Goal: Task Accomplishment & Management: Use online tool/utility

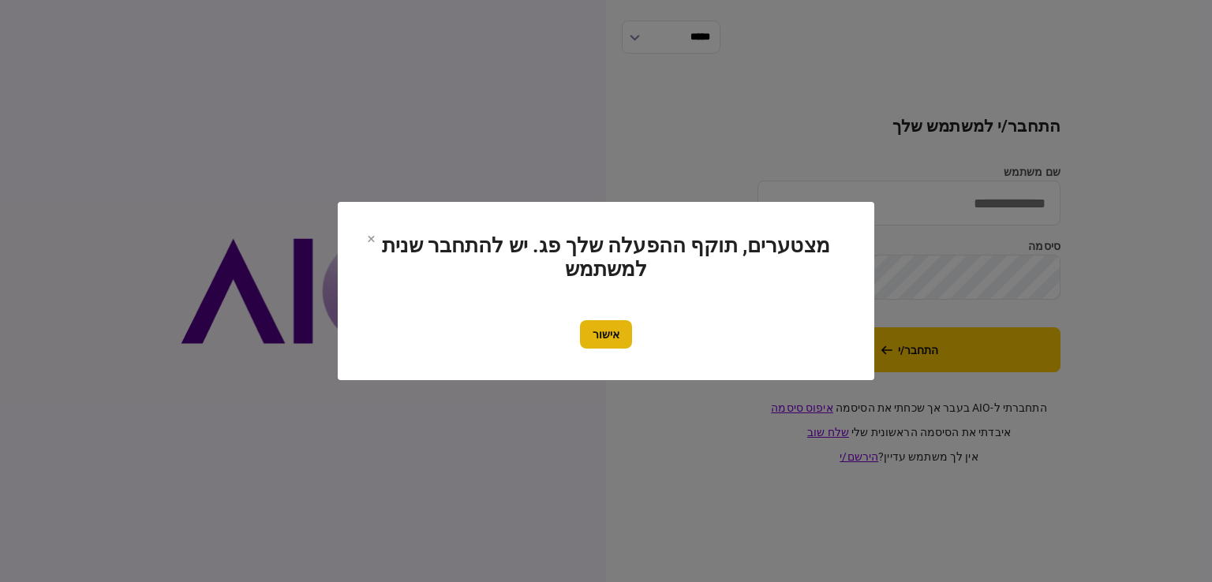
type input "******"
click at [593, 337] on button "אישור" at bounding box center [606, 334] width 52 height 28
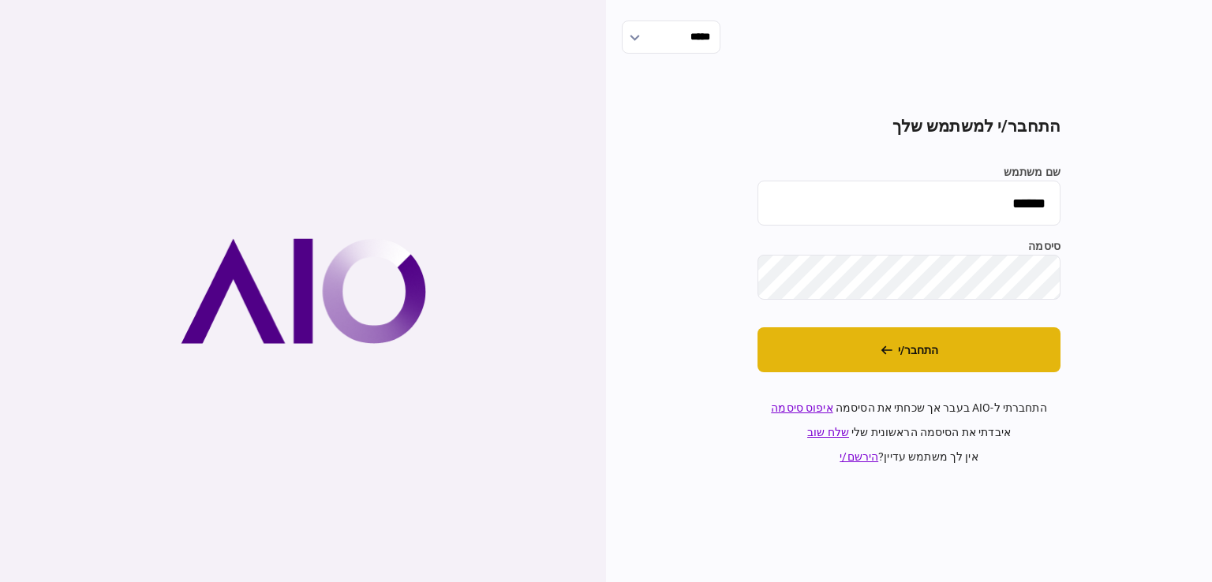
click at [801, 340] on button "התחבר/י" at bounding box center [908, 349] width 303 height 45
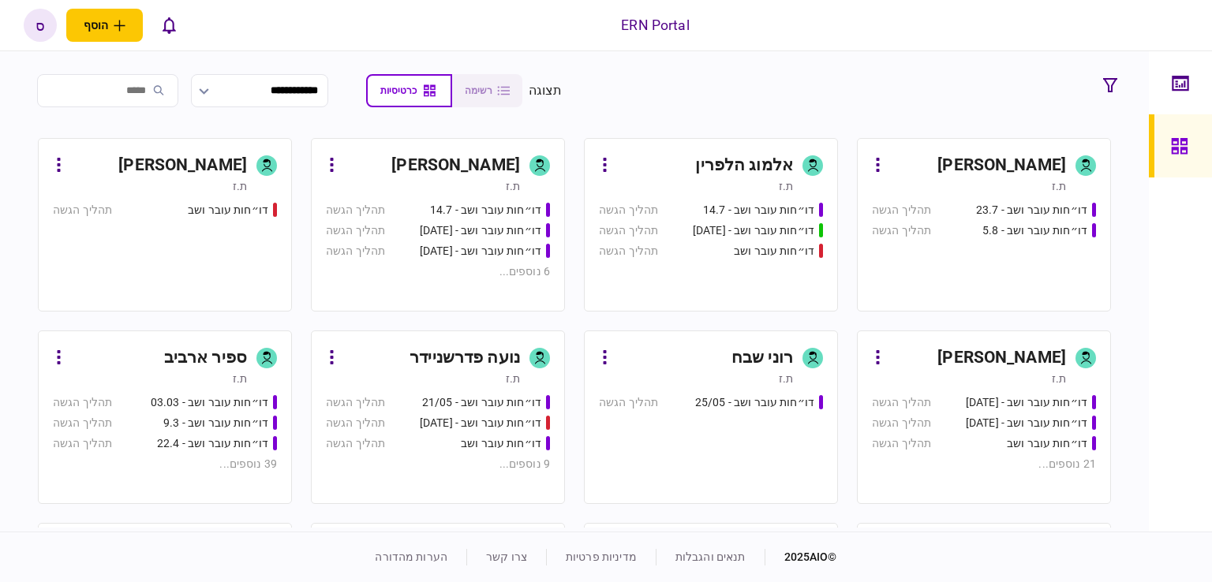
click at [186, 357] on div "ספיר ארביב" at bounding box center [205, 358] width 83 height 25
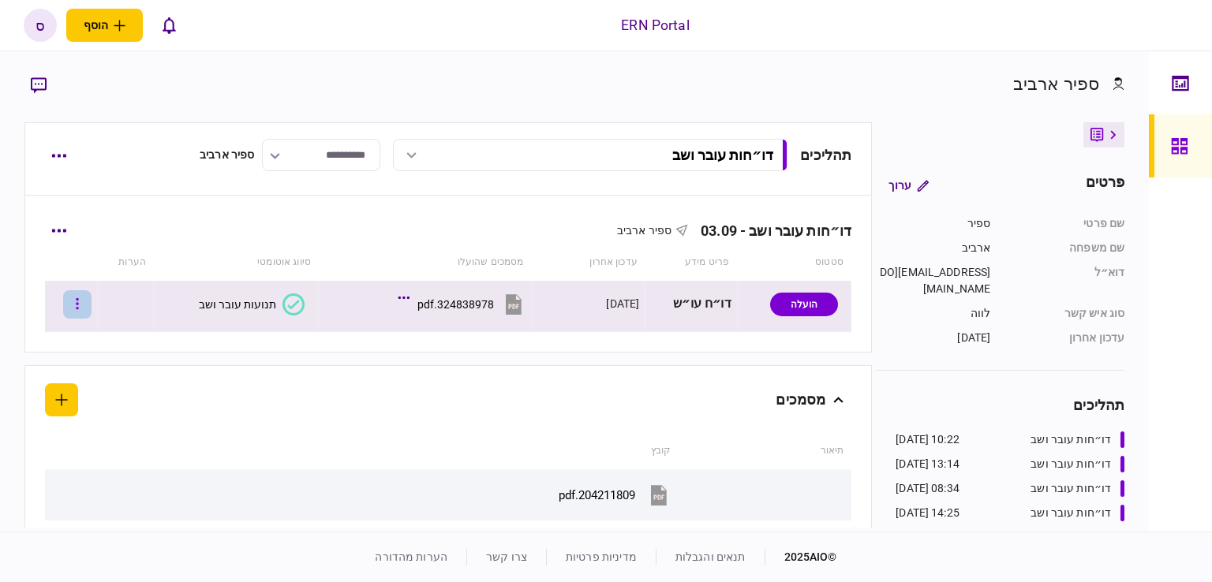
click at [78, 297] on button "button" at bounding box center [77, 304] width 28 height 28
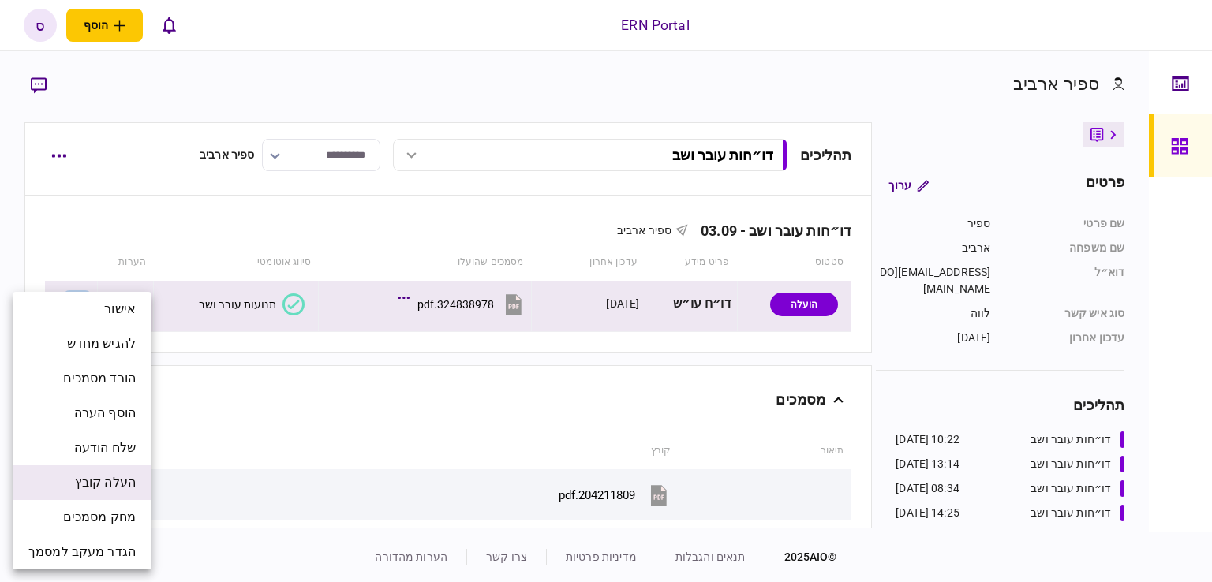
click at [120, 487] on span "העלה קובץ" at bounding box center [105, 482] width 61 height 19
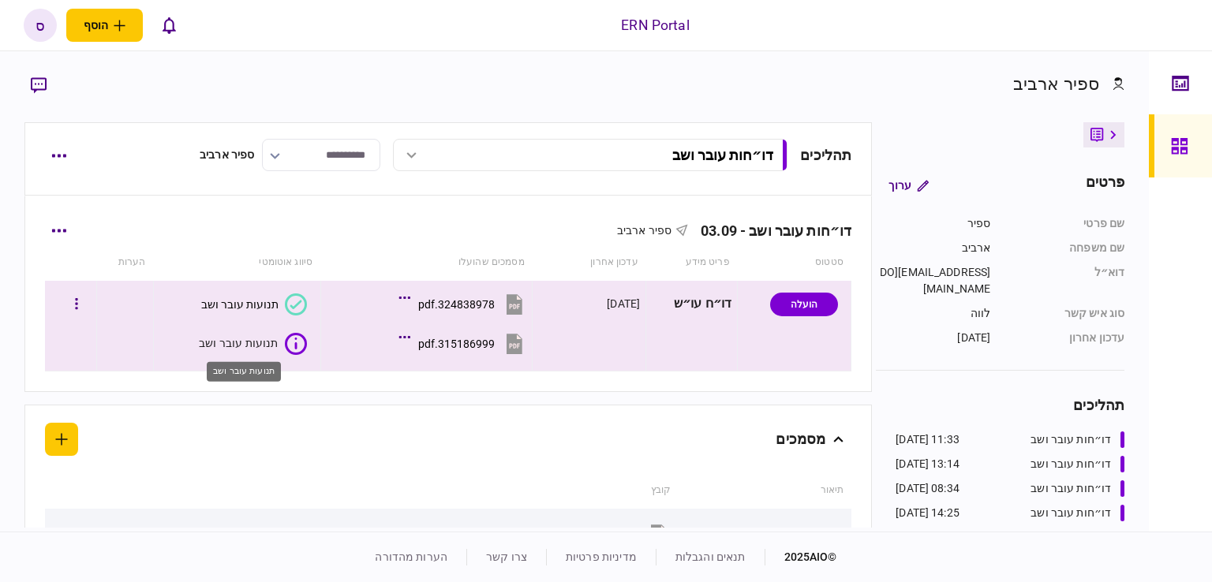
click at [253, 343] on div "תנועות עובר ושב" at bounding box center [239, 343] width 80 height 16
click at [300, 350] on icon at bounding box center [296, 344] width 22 height 22
click at [445, 335] on button "315186999.pdf" at bounding box center [464, 343] width 124 height 35
click at [215, 349] on div "תנועות עובר ושב" at bounding box center [239, 343] width 80 height 16
click at [305, 338] on icon at bounding box center [296, 344] width 22 height 22
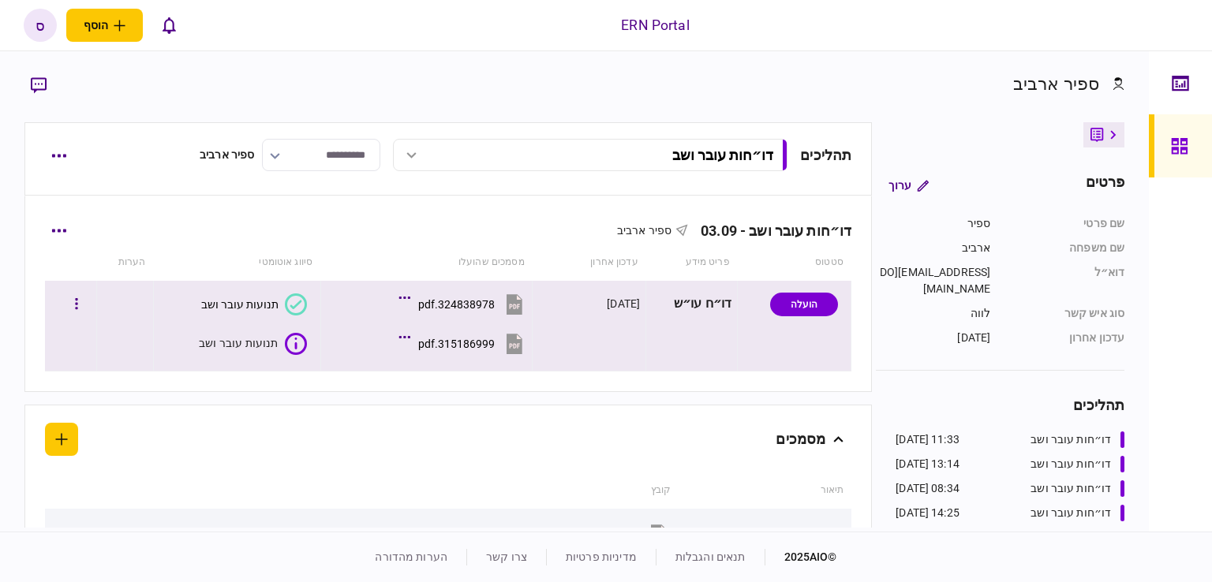
click at [297, 340] on icon at bounding box center [296, 344] width 22 height 22
click at [235, 342] on div "תנועות עובר ושב" at bounding box center [237, 344] width 77 height 13
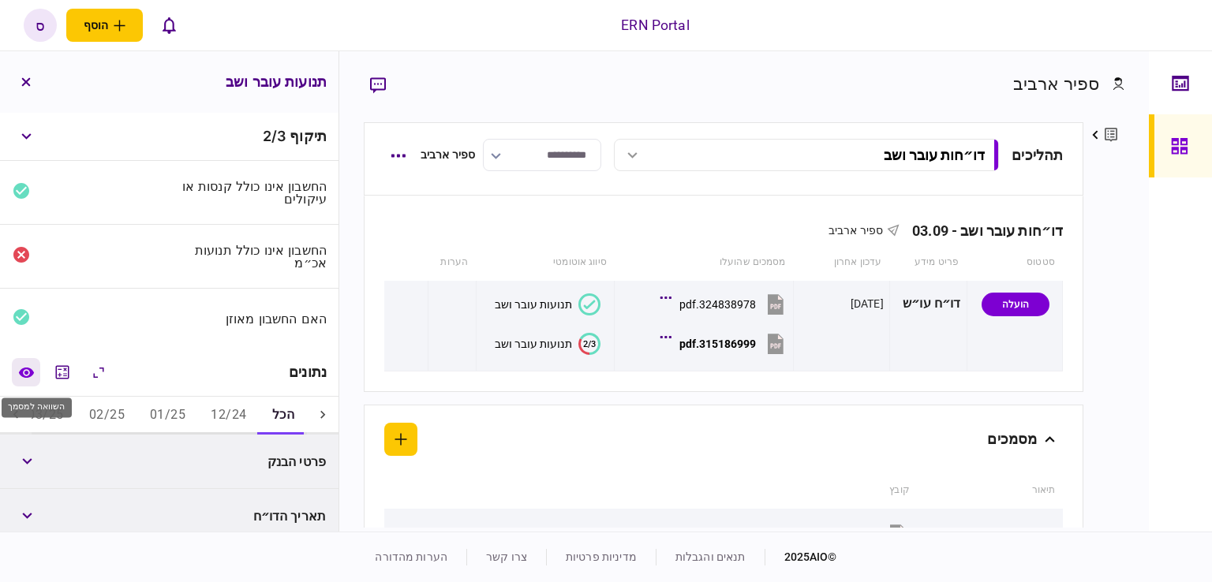
click at [20, 372] on button "השוואה למסמך" at bounding box center [26, 372] width 28 height 28
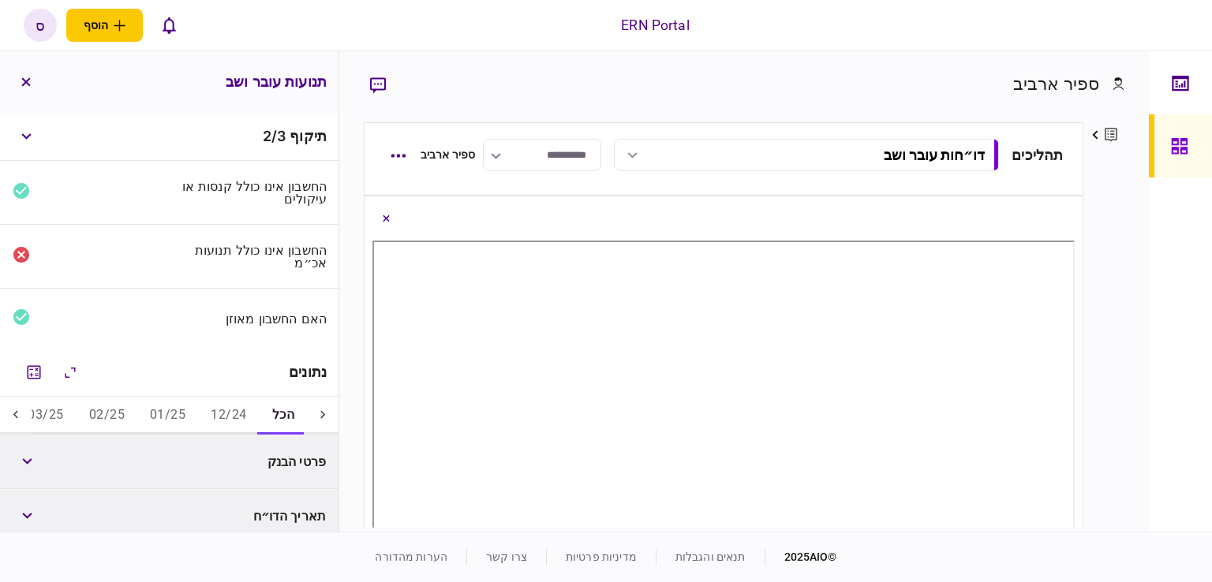
click at [16, 409] on icon at bounding box center [16, 415] width 16 height 16
click at [231, 417] on button "06/25" at bounding box center [235, 416] width 61 height 38
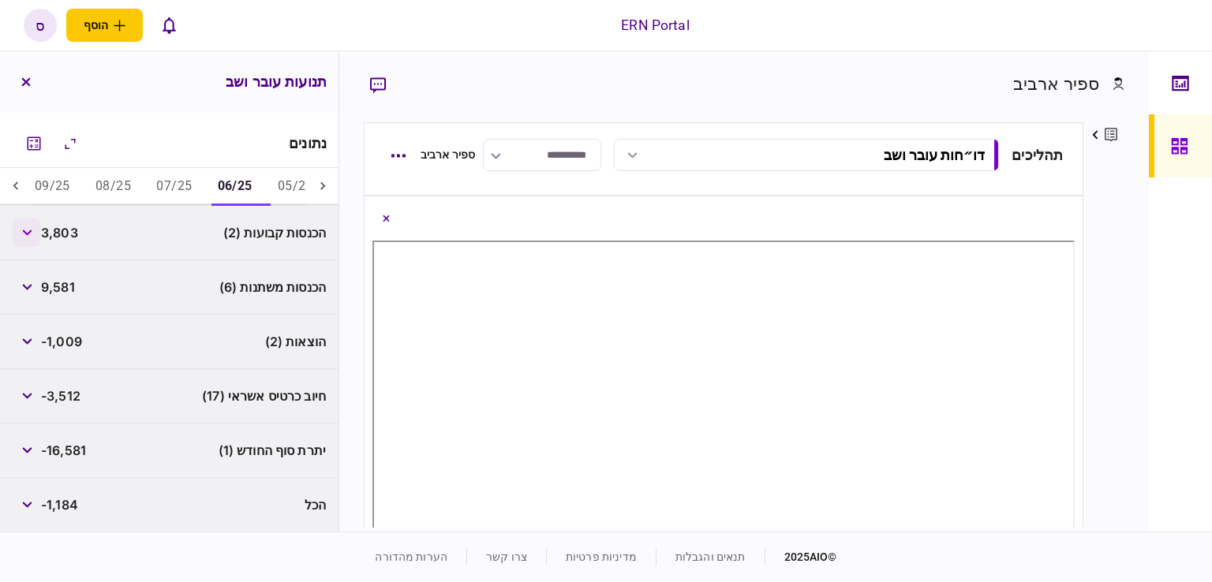
click at [38, 222] on button "button" at bounding box center [27, 233] width 28 height 28
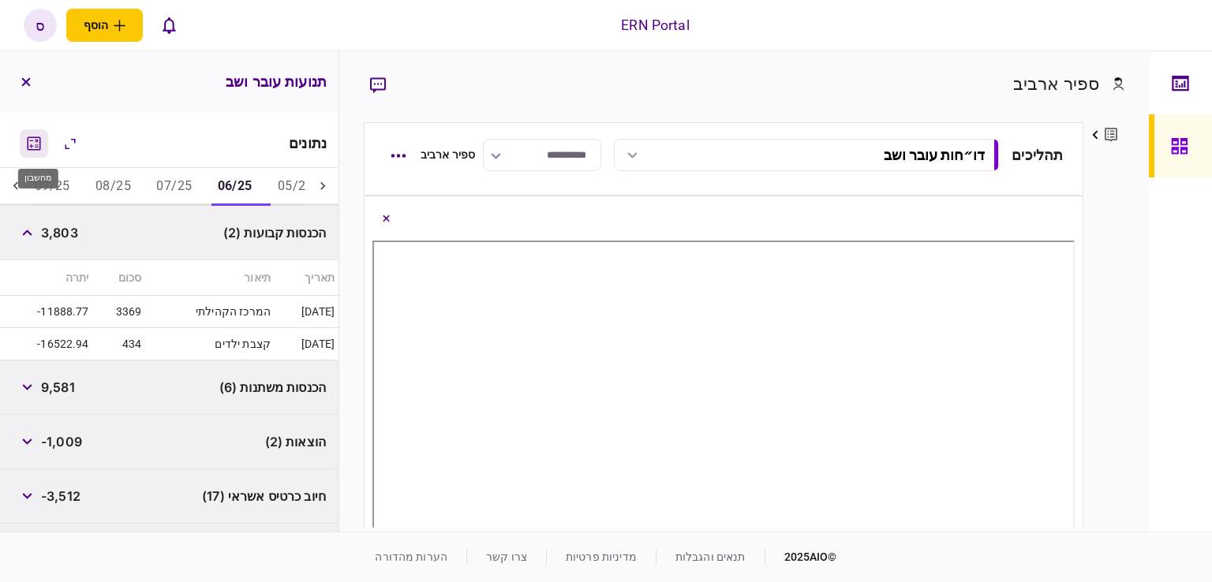
click at [39, 145] on icon "מחשבון" at bounding box center [33, 143] width 19 height 19
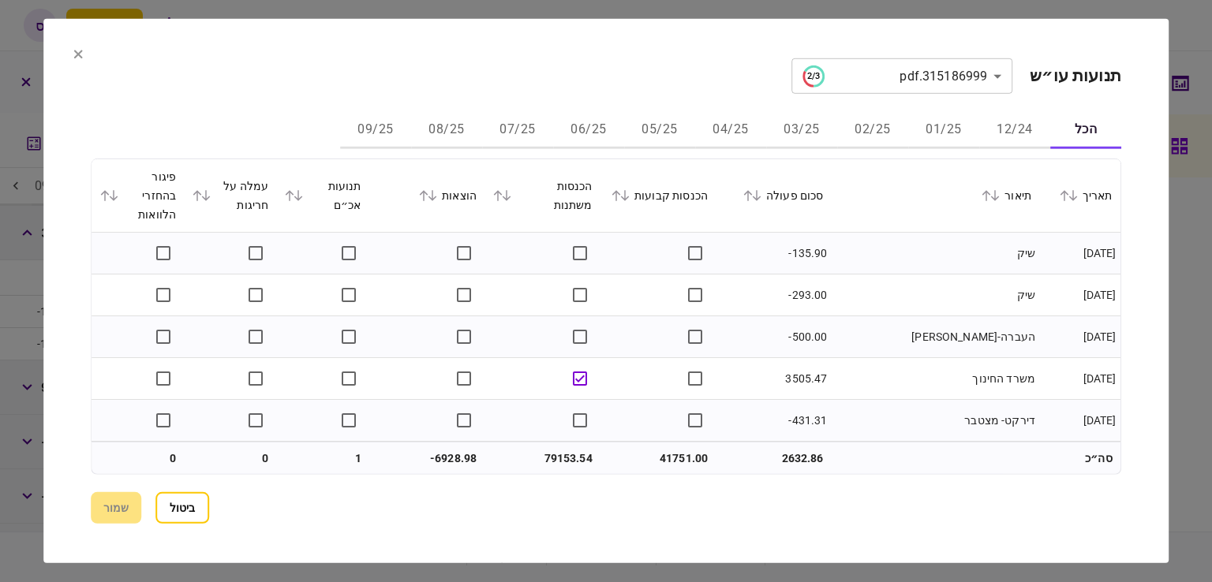
click at [596, 128] on button "06/25" at bounding box center [588, 130] width 71 height 38
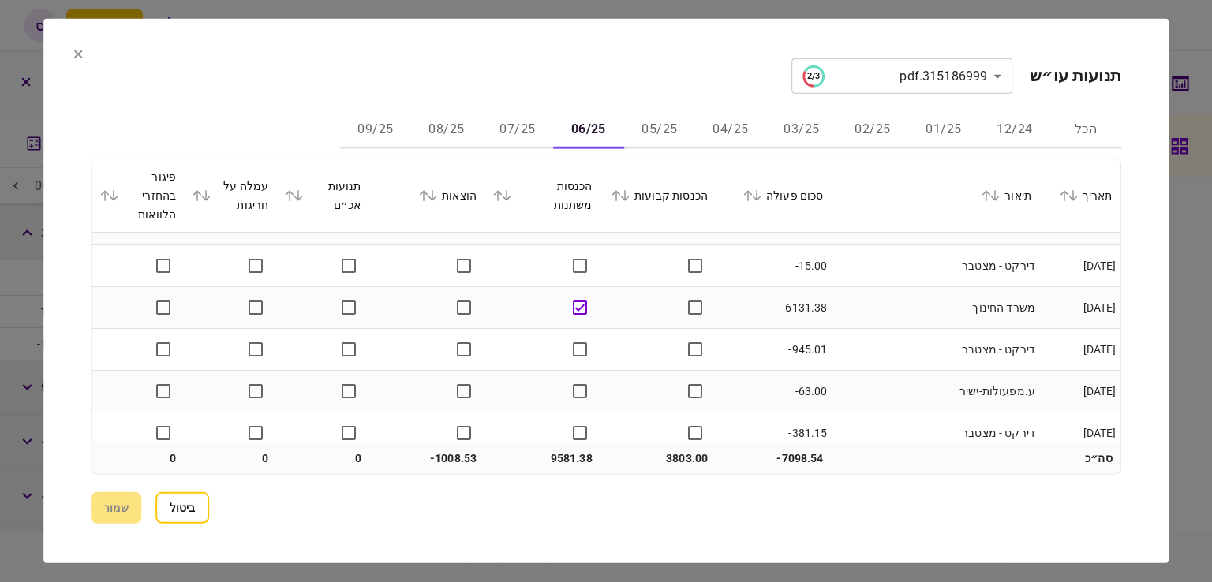
scroll to position [0, 0]
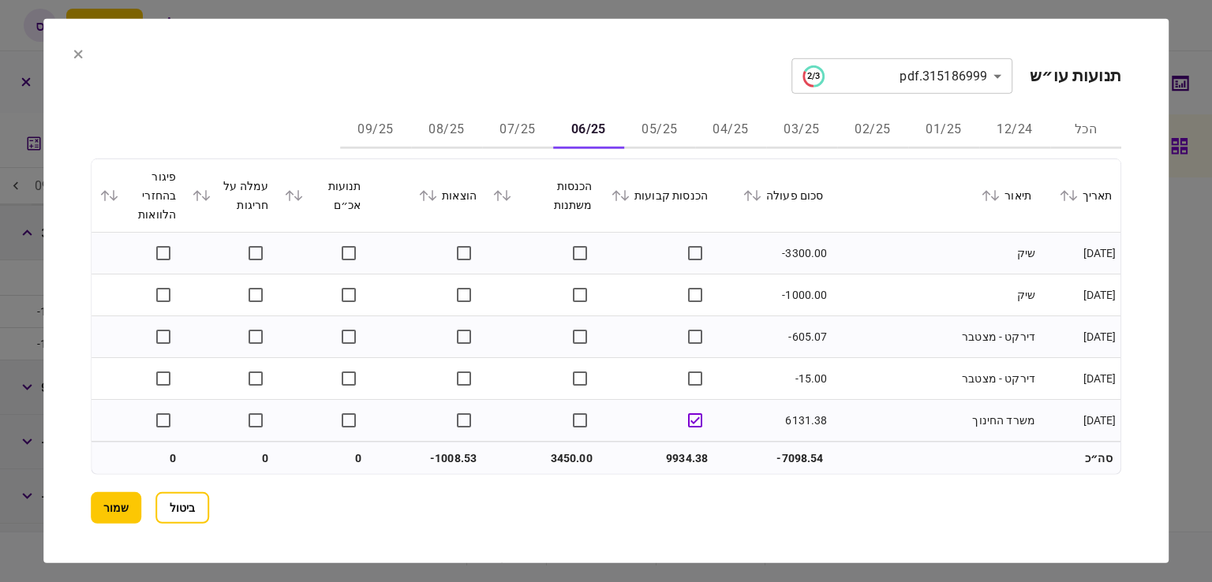
click at [519, 128] on button "07/25" at bounding box center [517, 130] width 71 height 38
click at [577, 130] on button "06/25" at bounding box center [588, 130] width 71 height 38
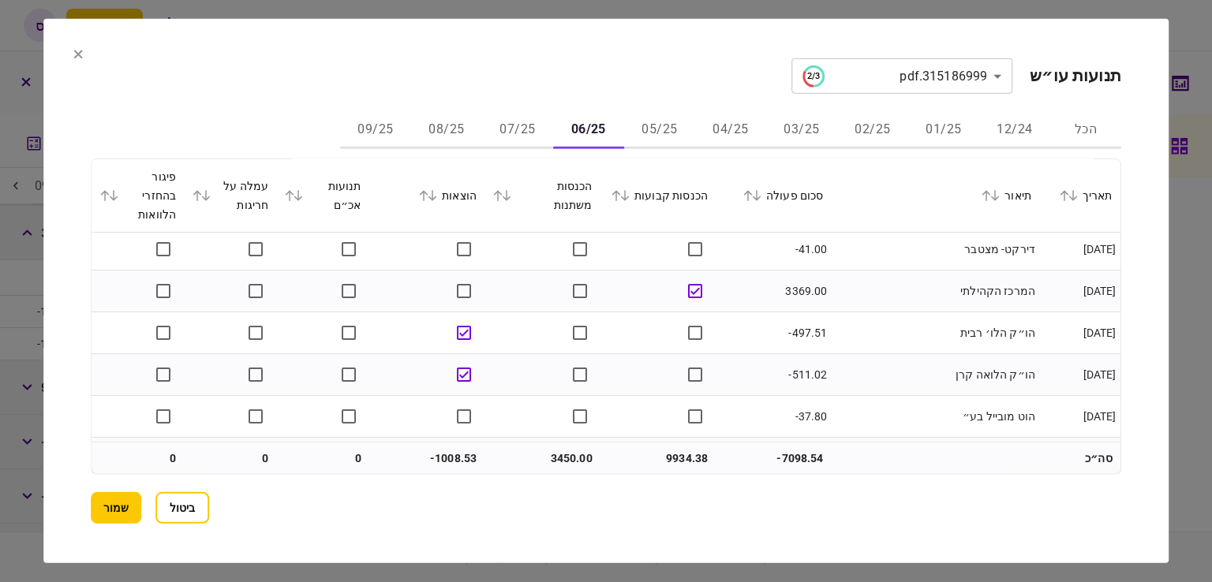
scroll to position [717, 0]
click at [524, 127] on button "07/25" at bounding box center [517, 130] width 71 height 38
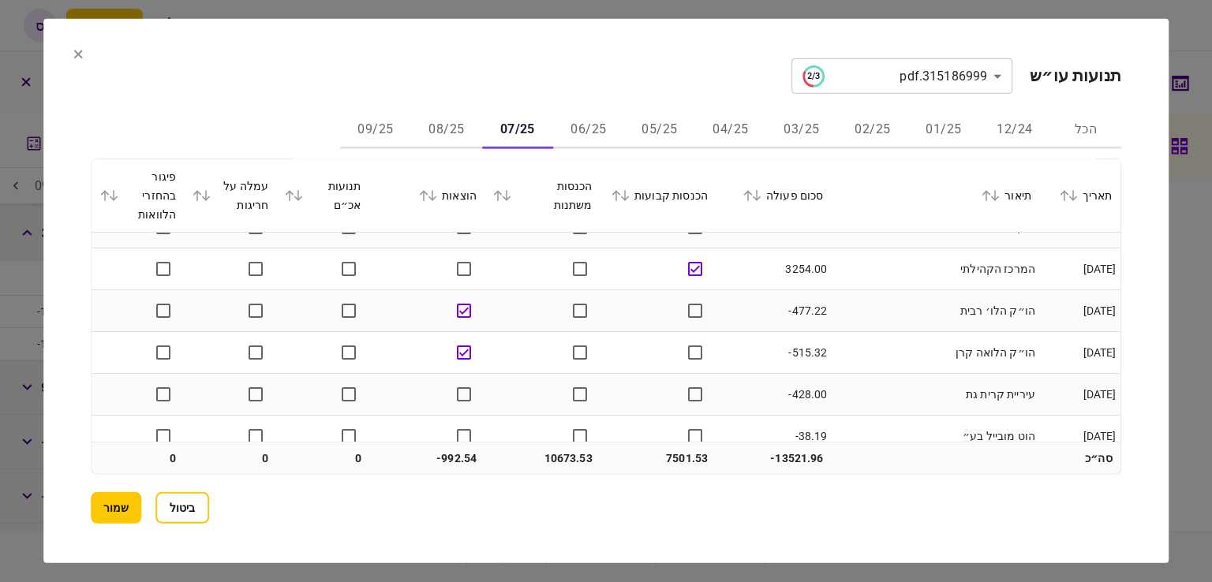
scroll to position [696, 0]
click at [609, 122] on button "06/25" at bounding box center [588, 130] width 71 height 38
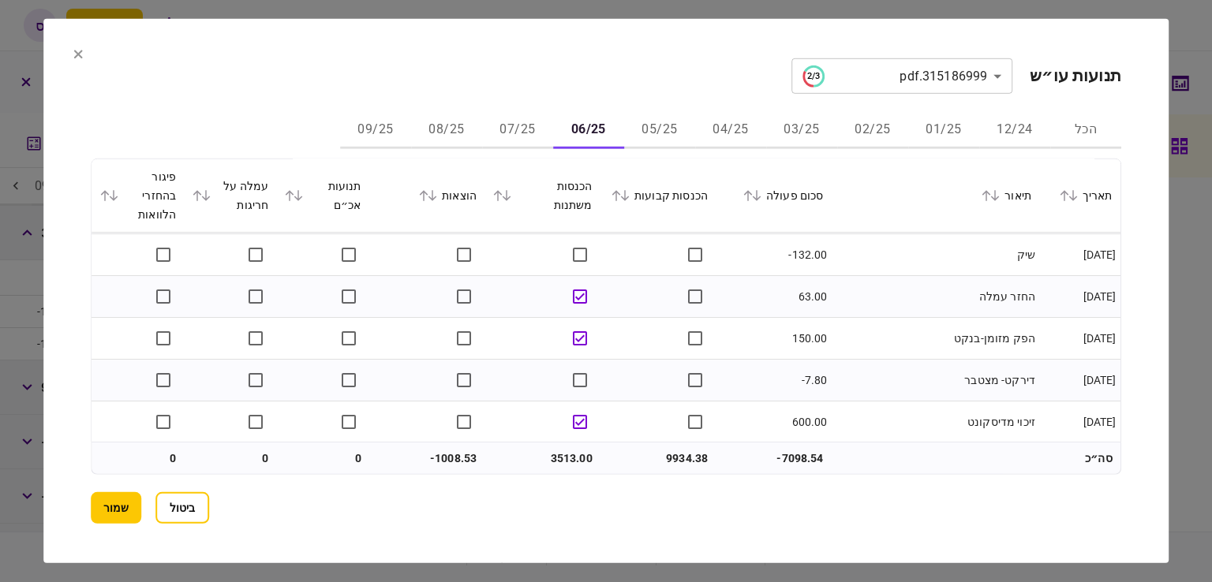
click at [528, 125] on button "07/25" at bounding box center [517, 130] width 71 height 38
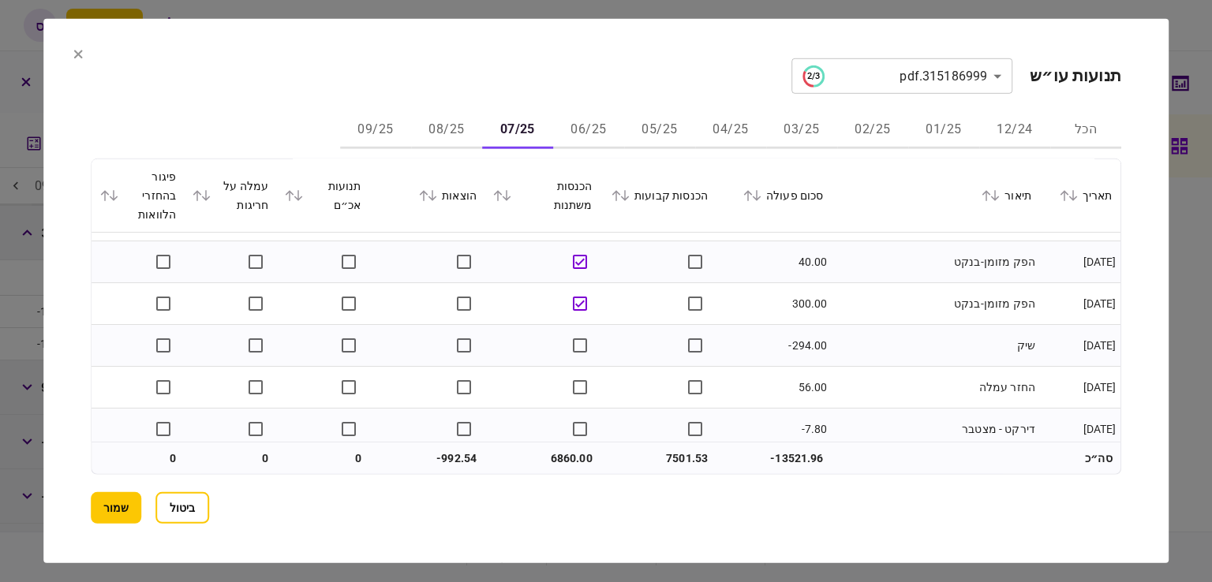
scroll to position [2716, 0]
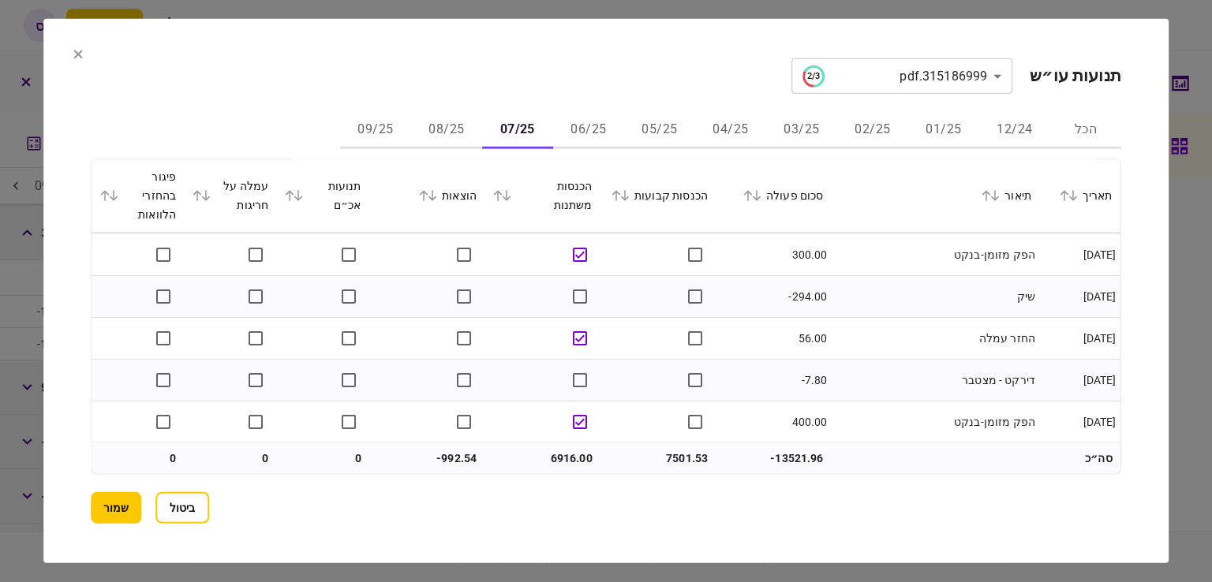
click at [448, 125] on button "08/25" at bounding box center [446, 130] width 71 height 38
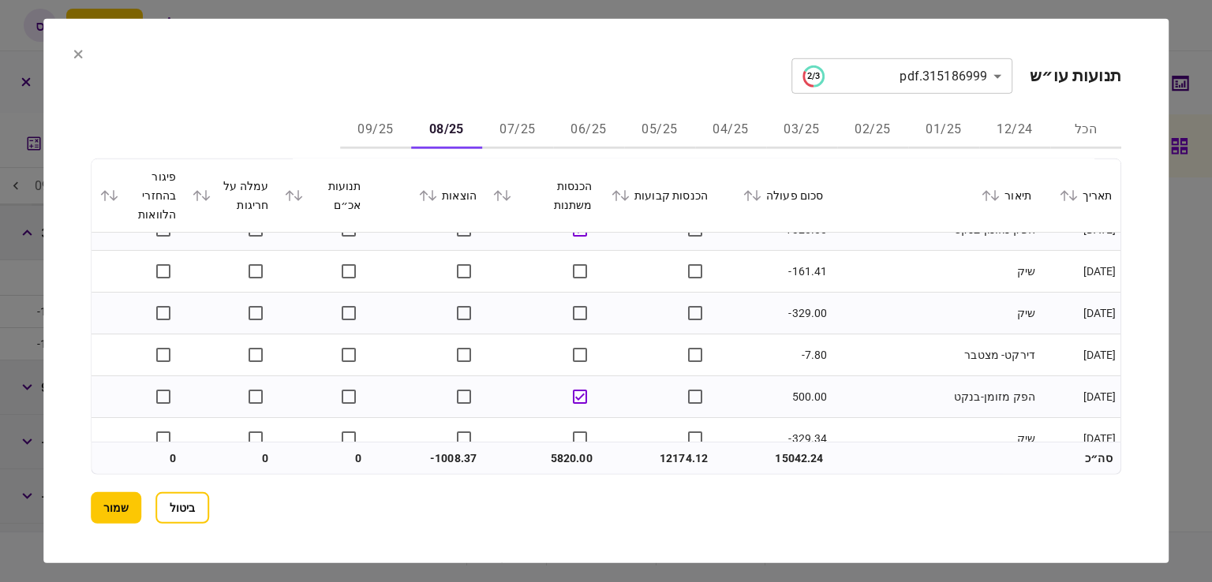
scroll to position [1880, 0]
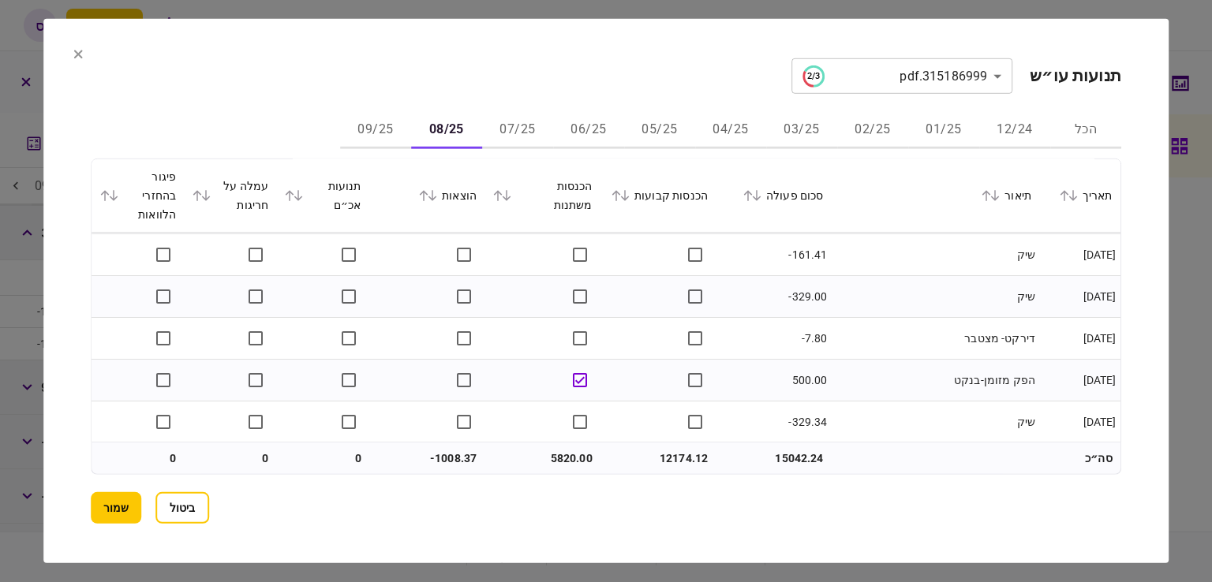
click at [375, 128] on button "09/25" at bounding box center [375, 130] width 71 height 38
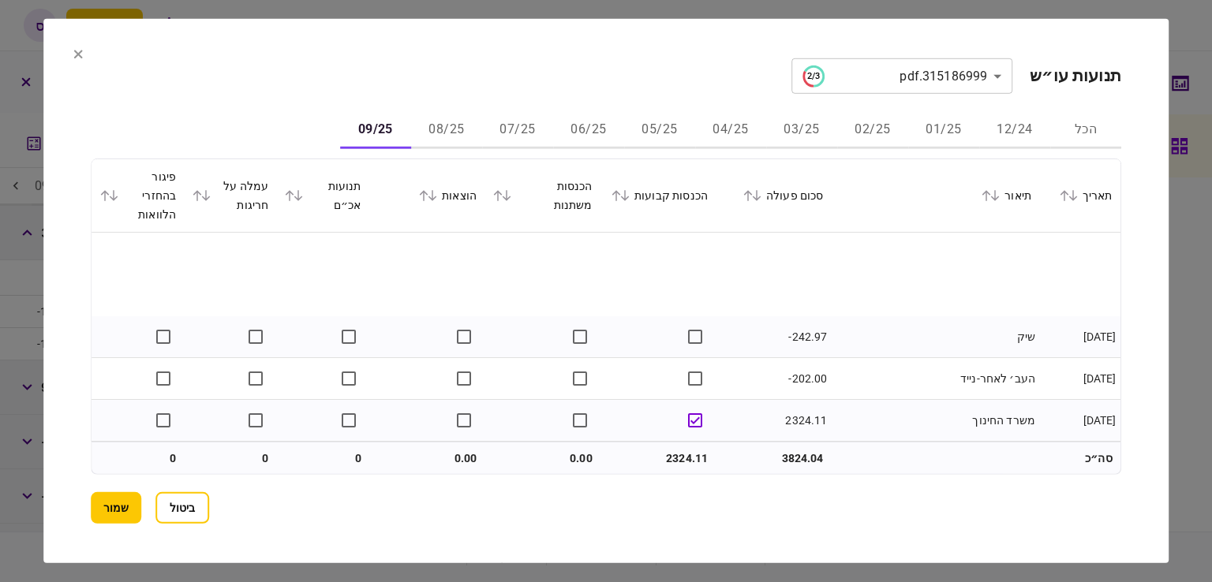
scroll to position [124, 0]
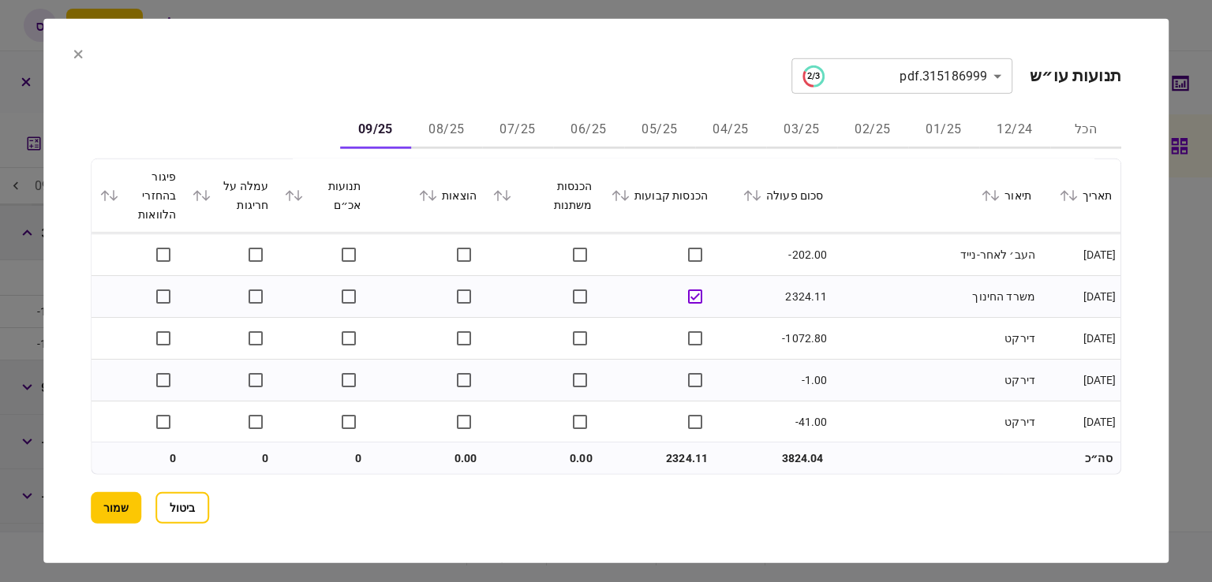
click at [1020, 122] on button "12/24" at bounding box center [1014, 130] width 71 height 38
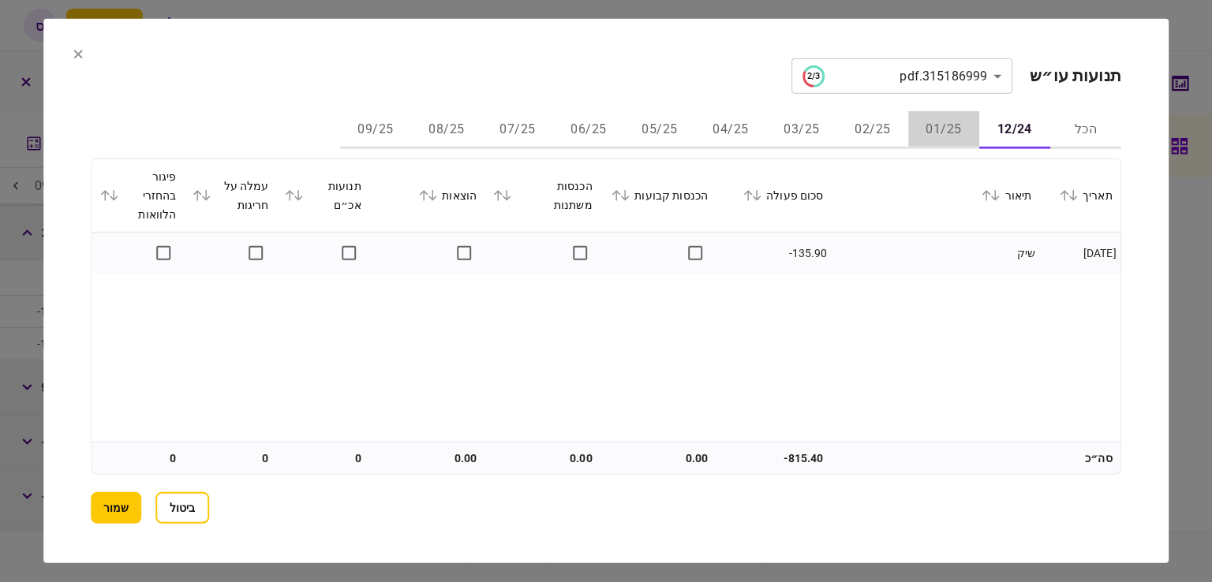
click at [937, 133] on button "01/25" at bounding box center [943, 130] width 71 height 38
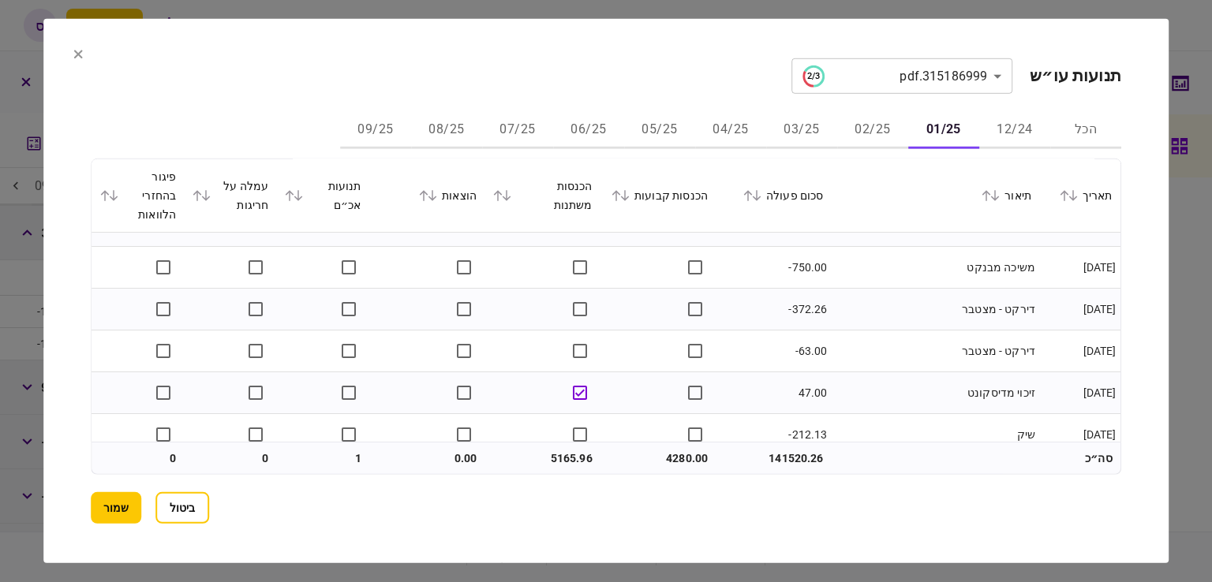
scroll to position [2143, 0]
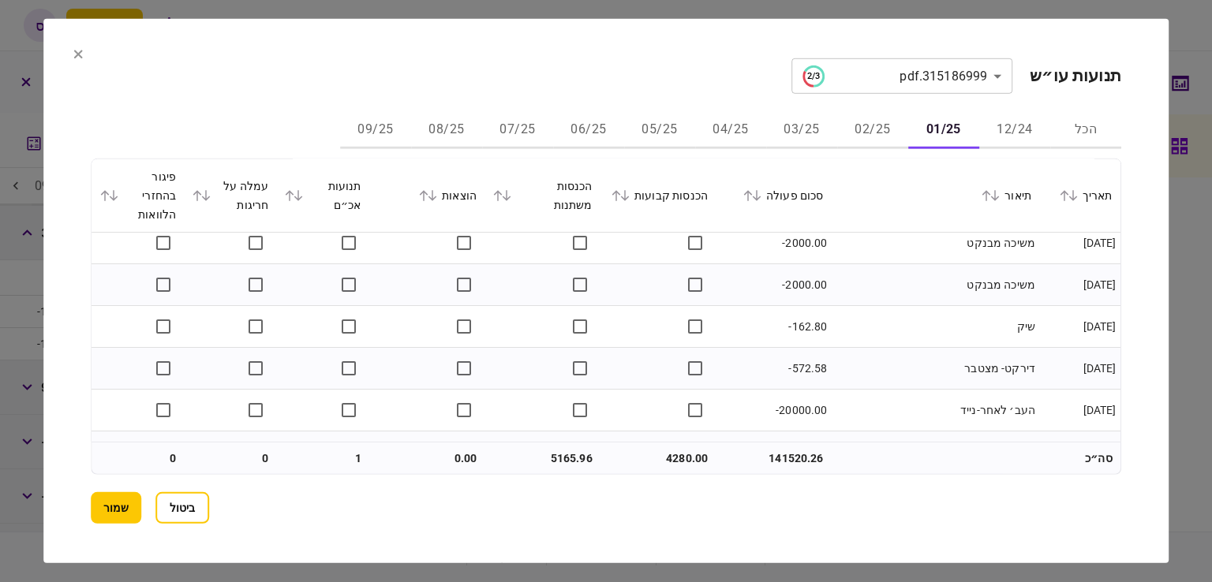
click at [865, 130] on button "02/25" at bounding box center [872, 130] width 71 height 38
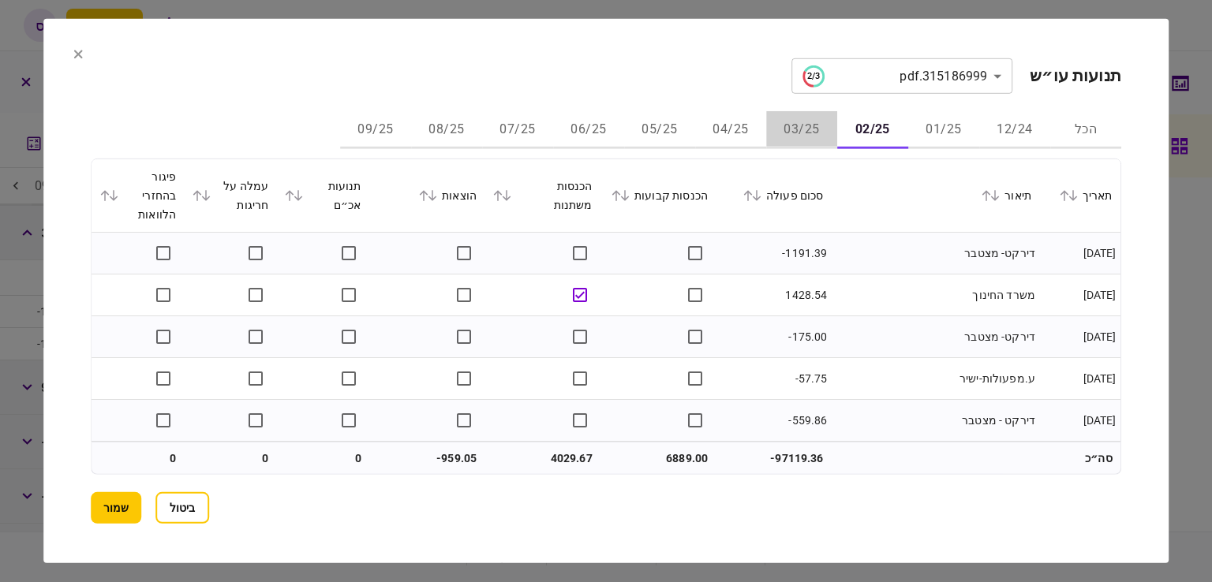
click at [801, 121] on button "03/25" at bounding box center [801, 130] width 71 height 38
click at [734, 128] on button "04/25" at bounding box center [730, 130] width 71 height 38
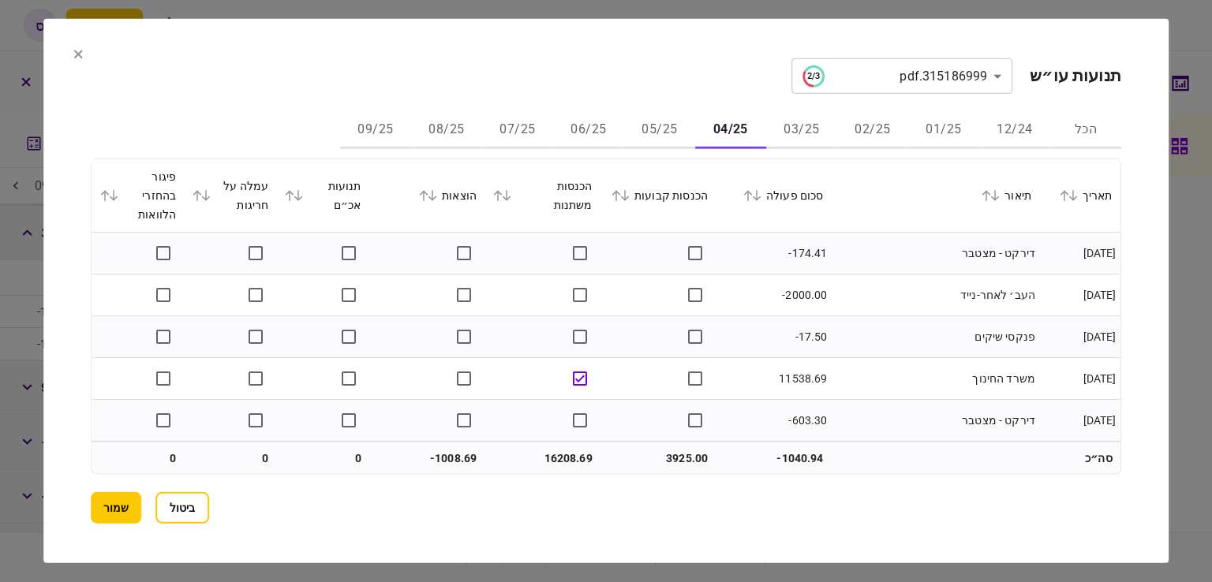
click at [659, 124] on button "05/25" at bounding box center [659, 130] width 71 height 38
click at [588, 124] on button "06/25" at bounding box center [588, 130] width 71 height 38
click at [520, 124] on button "07/25" at bounding box center [517, 130] width 71 height 38
click at [438, 129] on button "08/25" at bounding box center [446, 130] width 71 height 38
click at [376, 133] on button "09/25" at bounding box center [375, 130] width 71 height 38
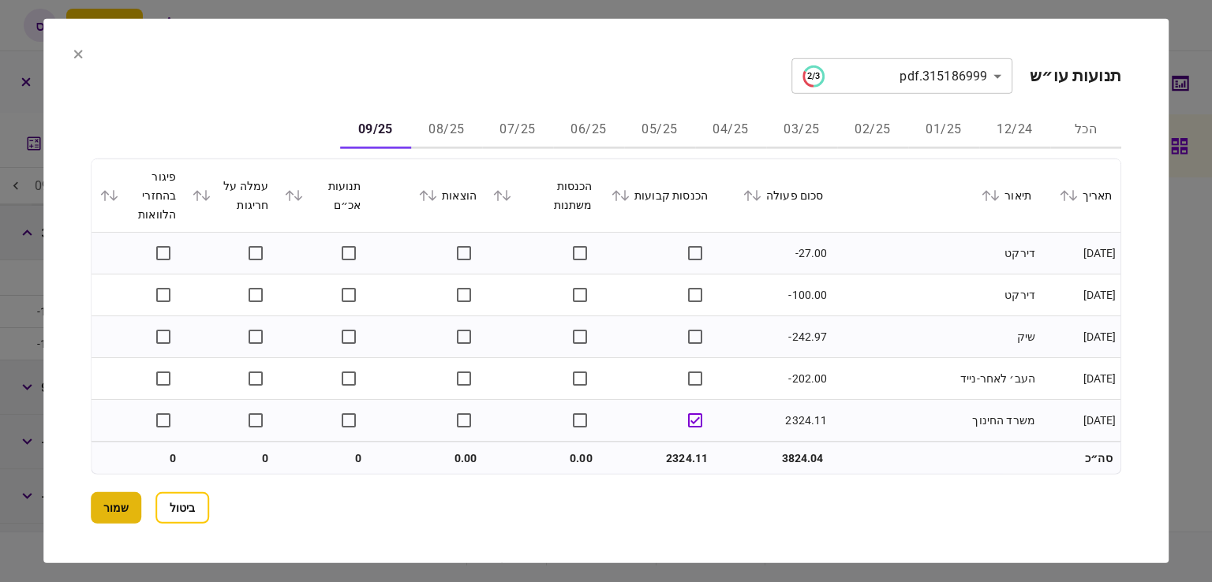
click at [104, 500] on button "שמור" at bounding box center [116, 508] width 50 height 32
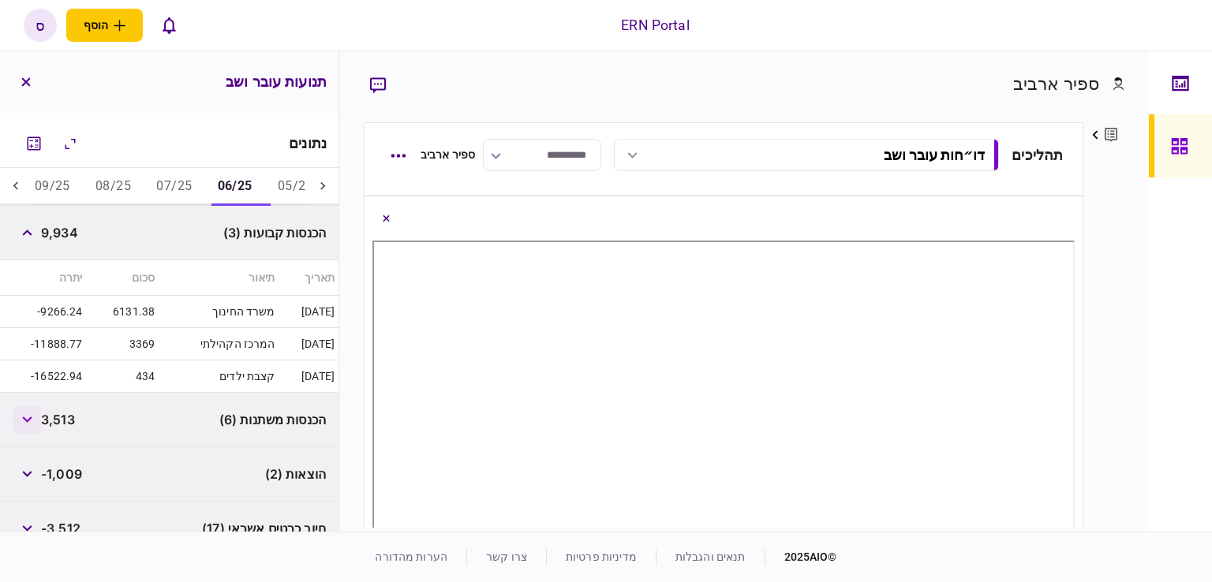
click at [32, 424] on button "button" at bounding box center [27, 419] width 28 height 28
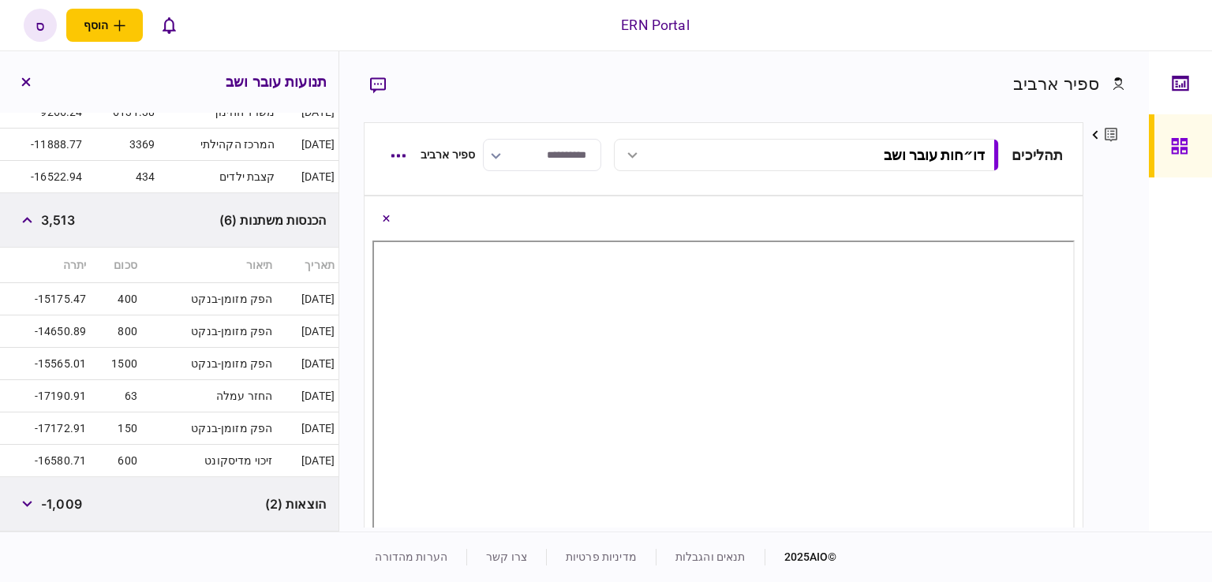
scroll to position [429, 0]
click at [37, 219] on button "button" at bounding box center [27, 219] width 28 height 28
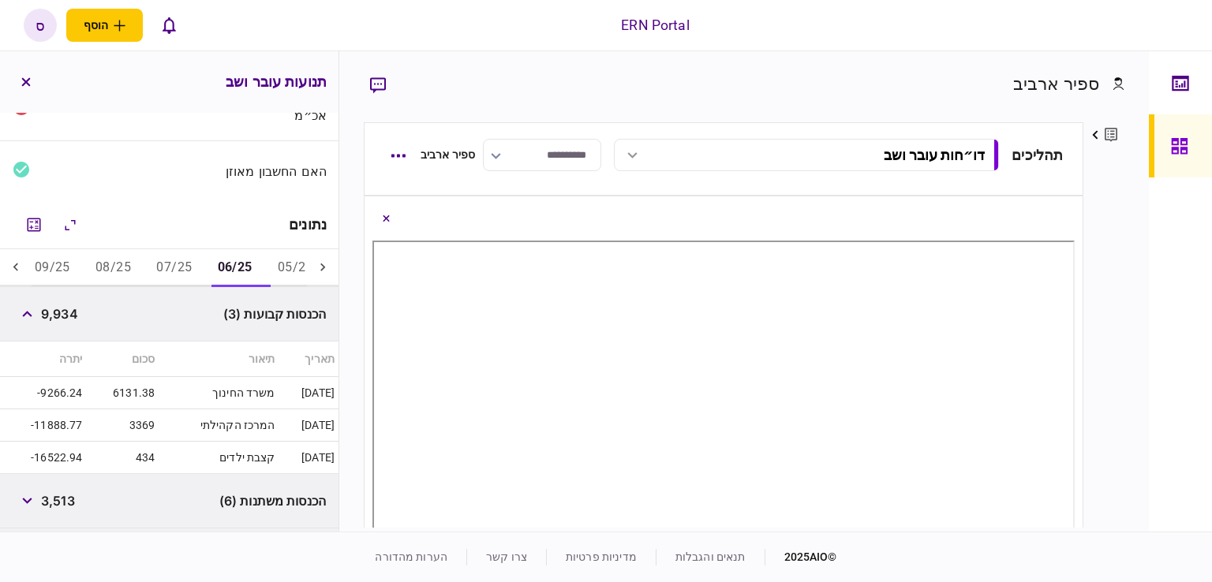
scroll to position [146, 0]
click at [33, 320] on button "button" at bounding box center [27, 315] width 28 height 28
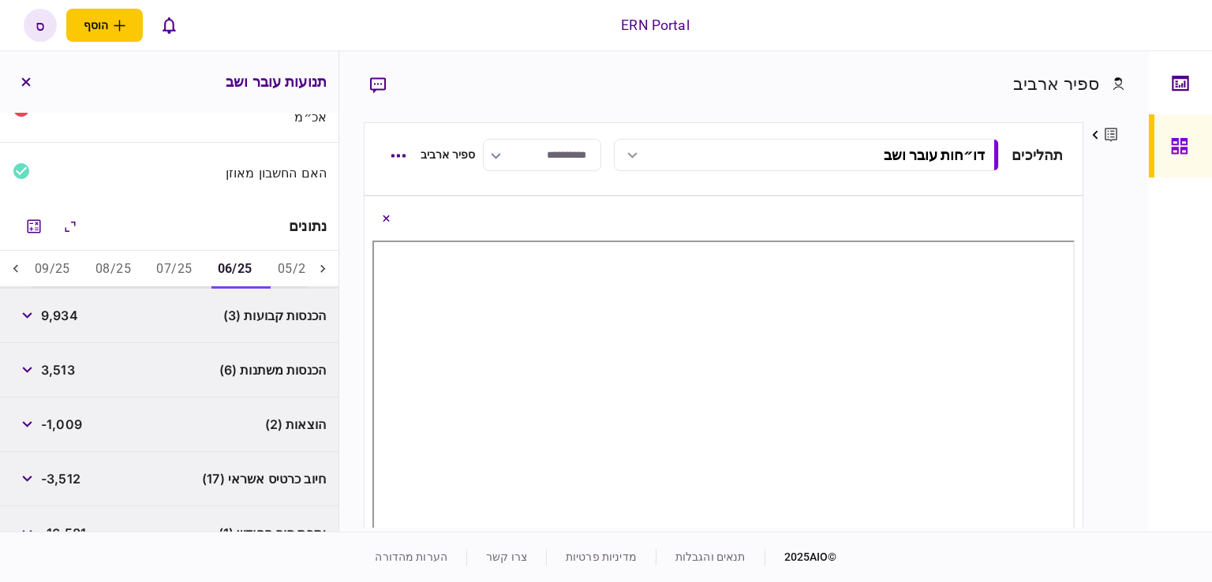
scroll to position [229, 0]
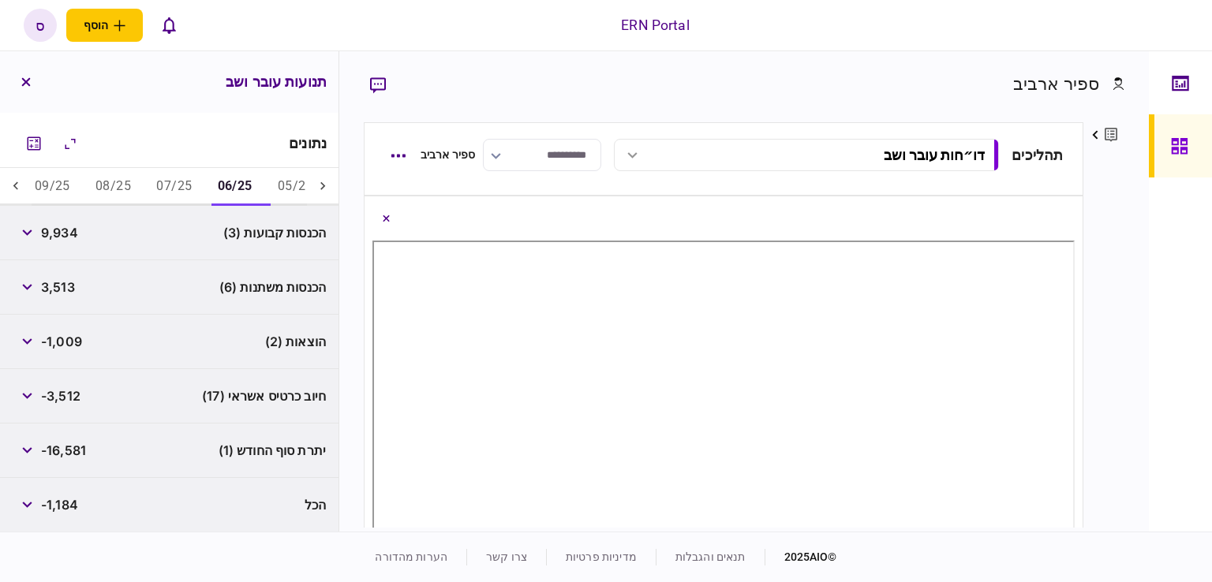
click at [179, 192] on button "07/25" at bounding box center [174, 187] width 61 height 38
click at [32, 284] on icon "button" at bounding box center [27, 287] width 10 height 6
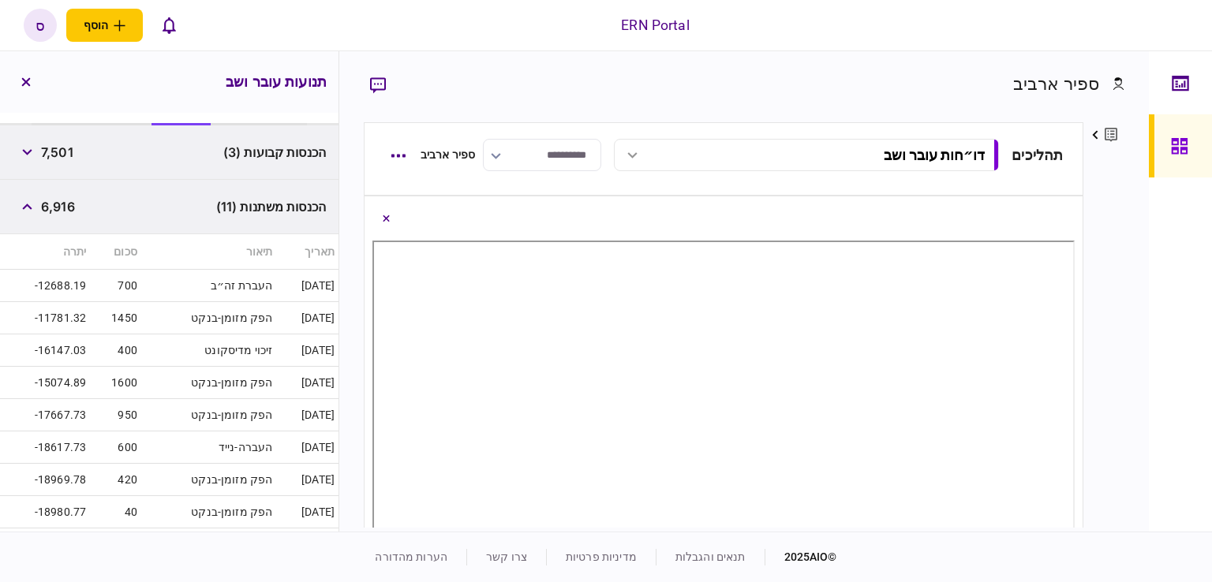
scroll to position [312, 0]
click at [41, 209] on button "button" at bounding box center [27, 203] width 28 height 28
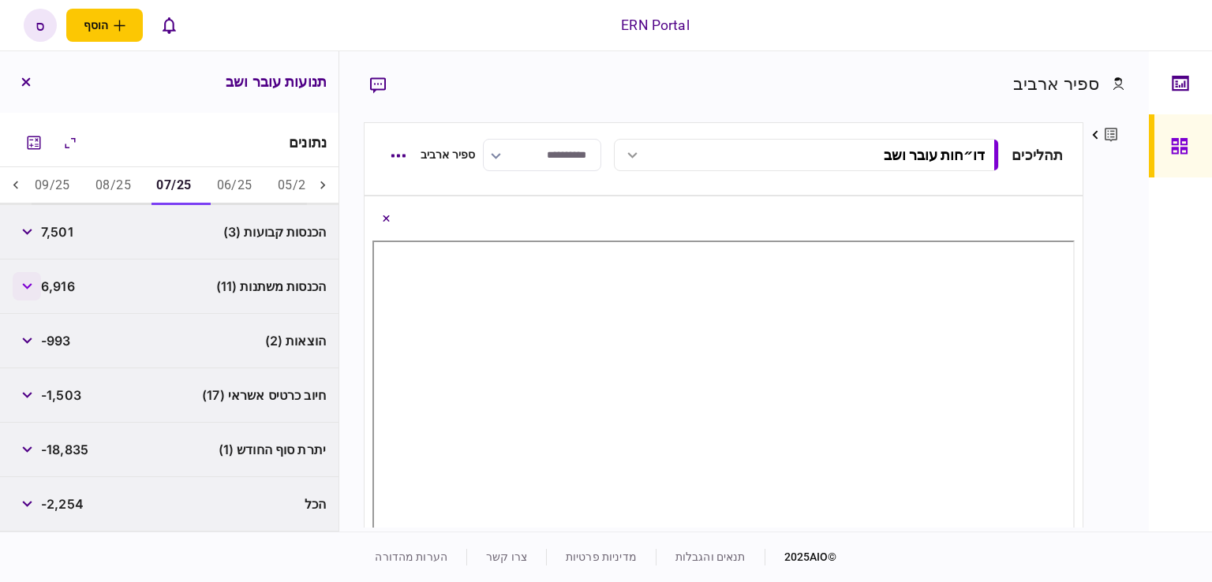
scroll to position [229, 0]
click at [69, 237] on span "7,501" at bounding box center [57, 232] width 32 height 19
click at [173, 176] on button "07/25" at bounding box center [174, 187] width 60 height 38
click at [231, 186] on button "06/25" at bounding box center [234, 187] width 61 height 38
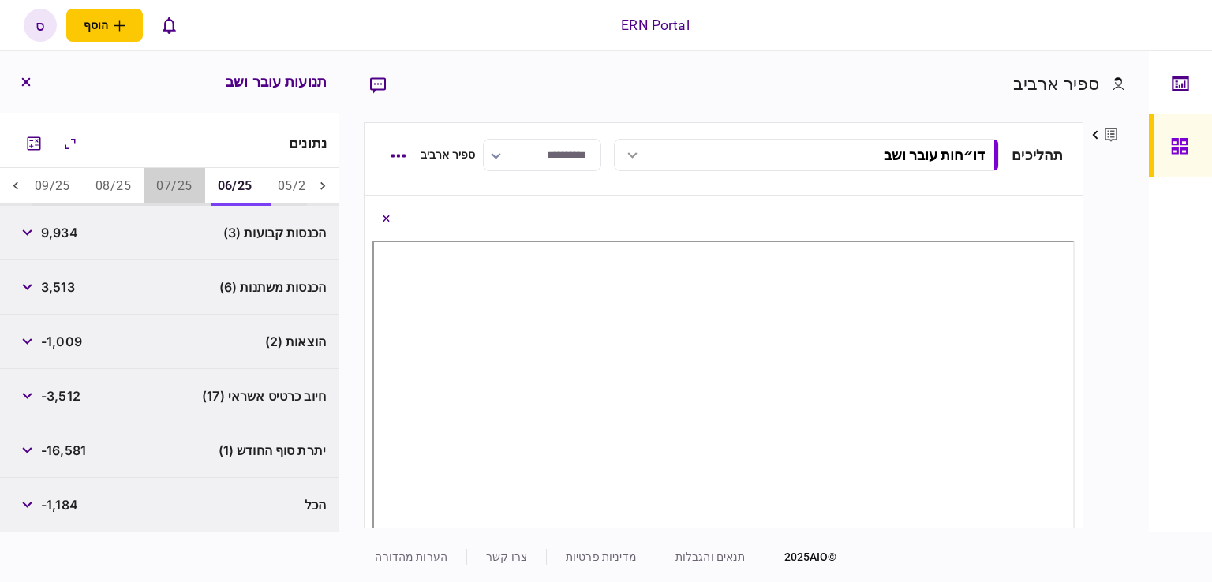
click at [195, 187] on button "07/25" at bounding box center [174, 187] width 61 height 38
click at [148, 234] on div "הכנסות קבועות (3) 7,501" at bounding box center [169, 233] width 338 height 54
click at [116, 193] on button "08/25" at bounding box center [113, 187] width 61 height 38
click at [41, 282] on button "button" at bounding box center [27, 287] width 28 height 28
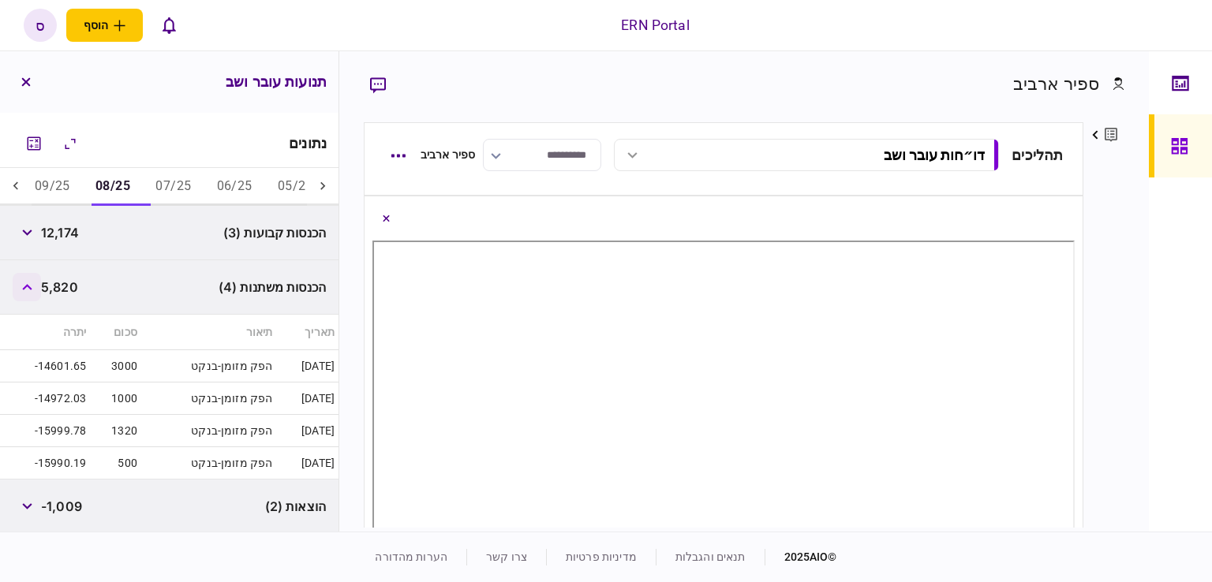
click at [41, 282] on button "button" at bounding box center [27, 287] width 28 height 28
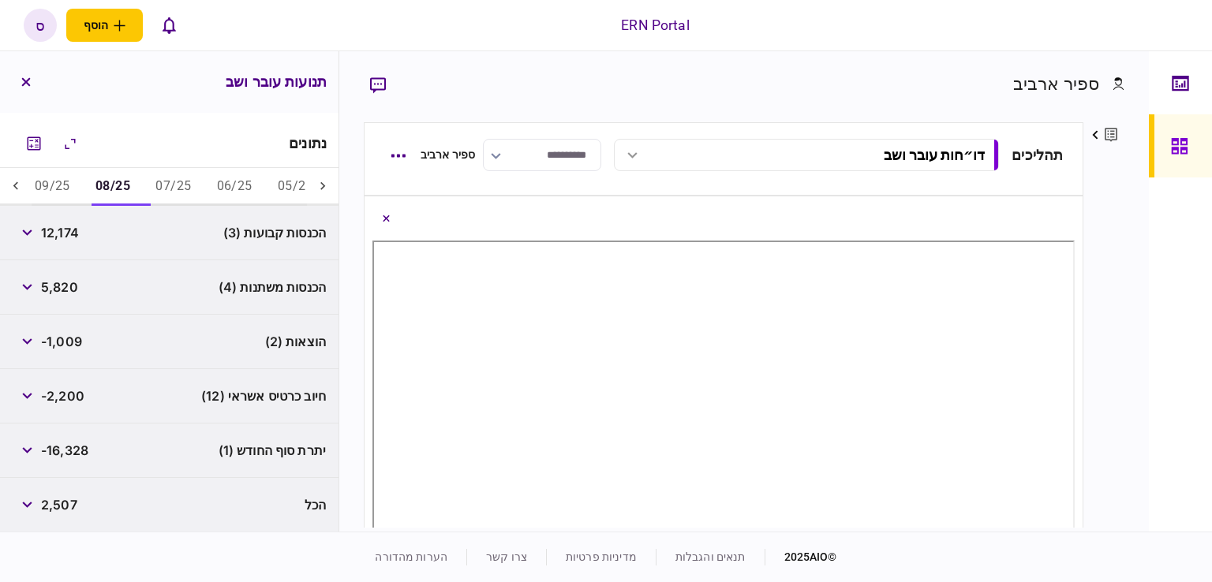
click at [1120, 275] on div "פרטים ערוך שם פרטי ספיר שם משפחה ארביב דוא״ל sapirar@ern.co.il סוג איש קשר לווה…" at bounding box center [1103, 324] width 41 height 405
click at [243, 195] on button "06/25" at bounding box center [234, 187] width 61 height 38
click at [174, 187] on button "07/25" at bounding box center [174, 187] width 61 height 38
click at [63, 185] on button "09/25" at bounding box center [52, 187] width 61 height 38
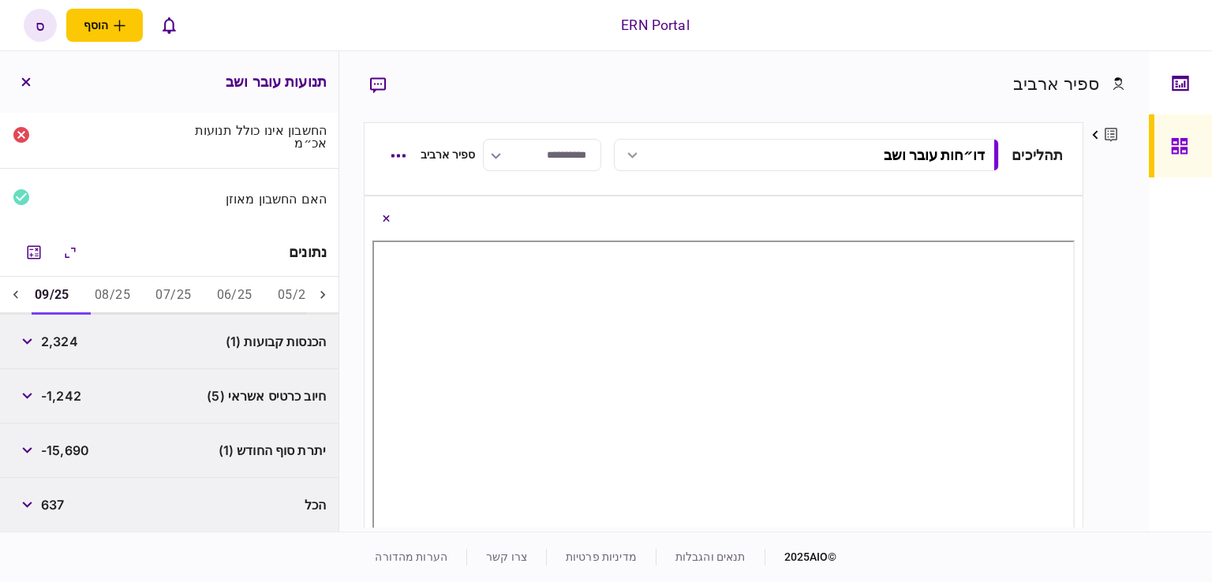
click at [1123, 250] on div "פרטים ערוך שם פרטי ספיר שם משפחה ארביב דוא״ל sapirar@ern.co.il סוג איש קשר לווה…" at bounding box center [1103, 324] width 41 height 405
click at [1095, 324] on div "פרטים ערוך שם פרטי ספיר שם משפחה ארביב דוא״ל sapirar@ern.co.il סוג איש קשר לווה…" at bounding box center [1103, 324] width 41 height 405
click at [249, 298] on button "06/25" at bounding box center [234, 296] width 61 height 38
click at [30, 342] on icon "button" at bounding box center [26, 341] width 9 height 6
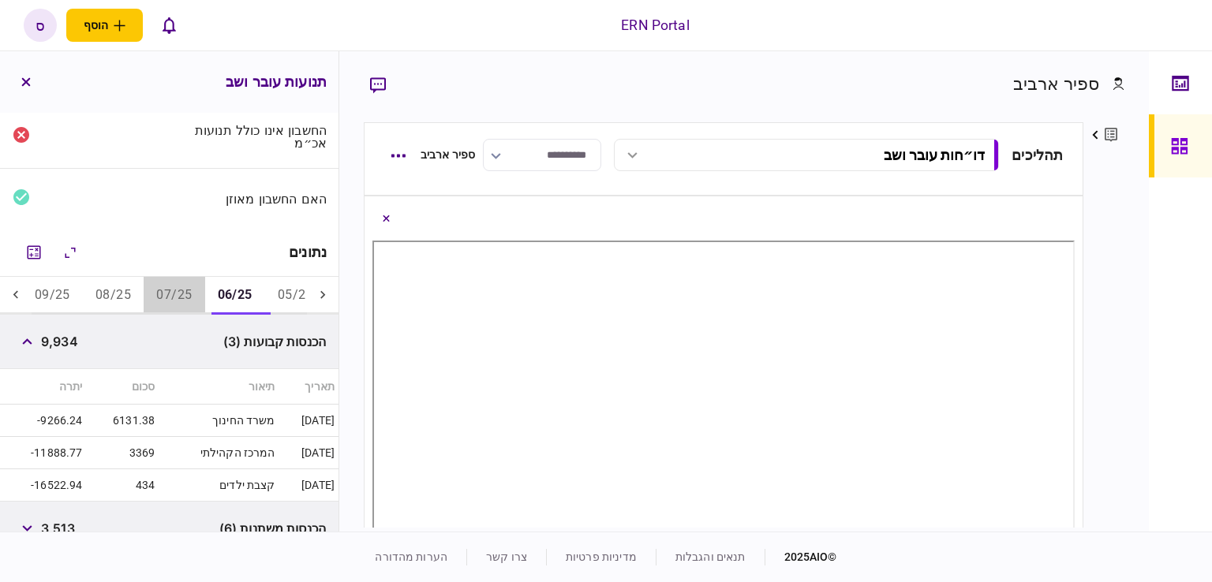
click at [196, 296] on button "07/25" at bounding box center [174, 296] width 61 height 38
click at [128, 293] on button "08/25" at bounding box center [113, 296] width 61 height 38
click at [60, 290] on button "09/25" at bounding box center [52, 296] width 61 height 38
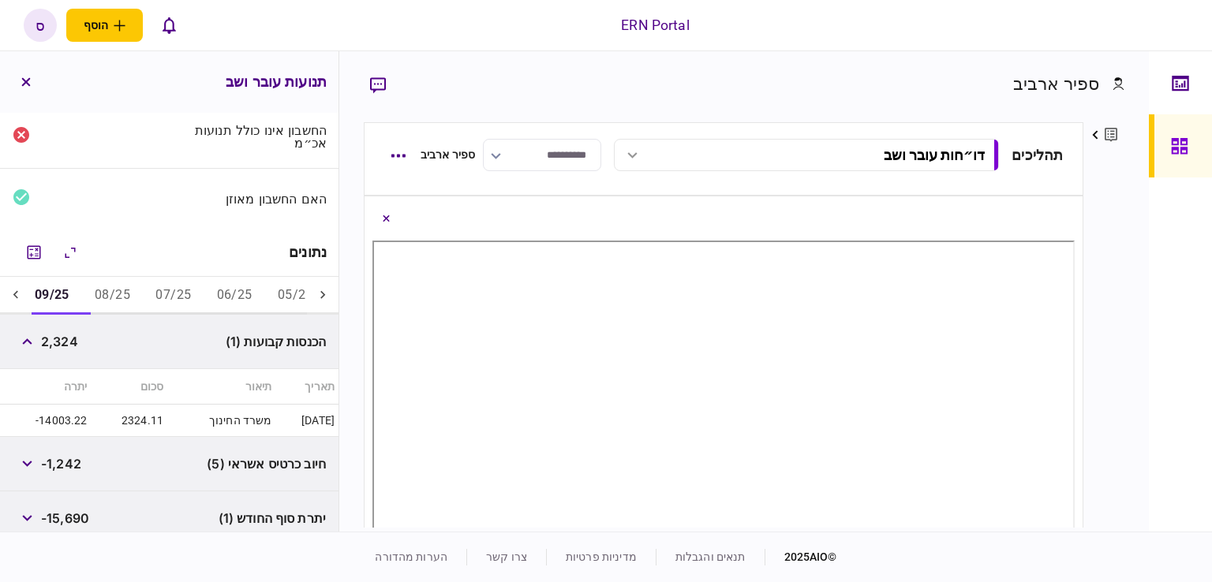
click at [121, 293] on button "08/25" at bounding box center [112, 296] width 61 height 38
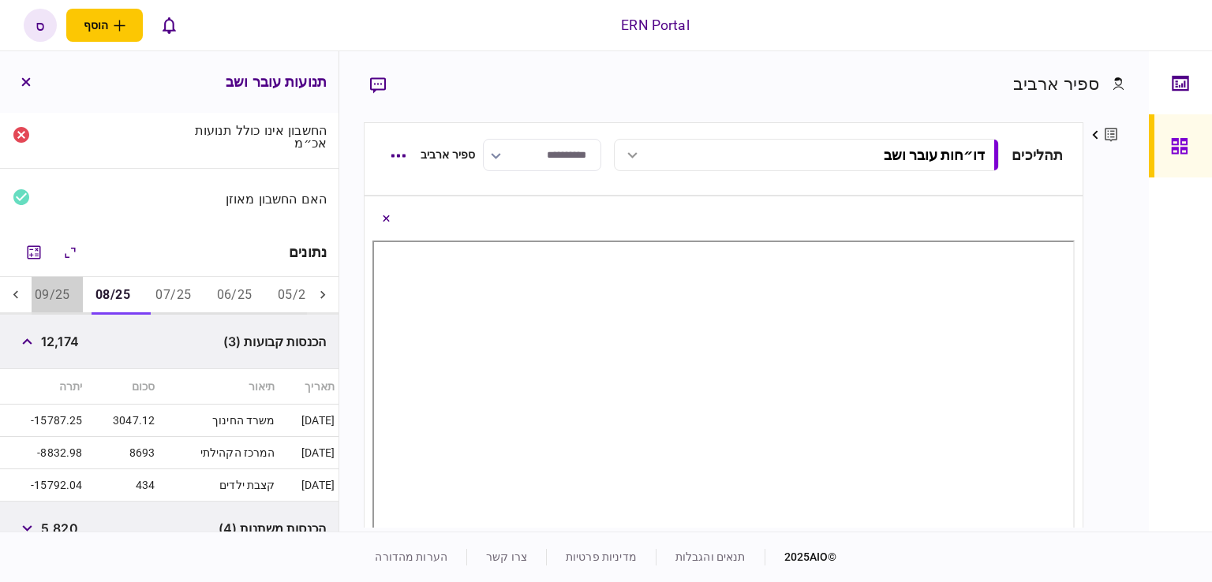
click at [74, 290] on button "09/25" at bounding box center [52, 296] width 61 height 38
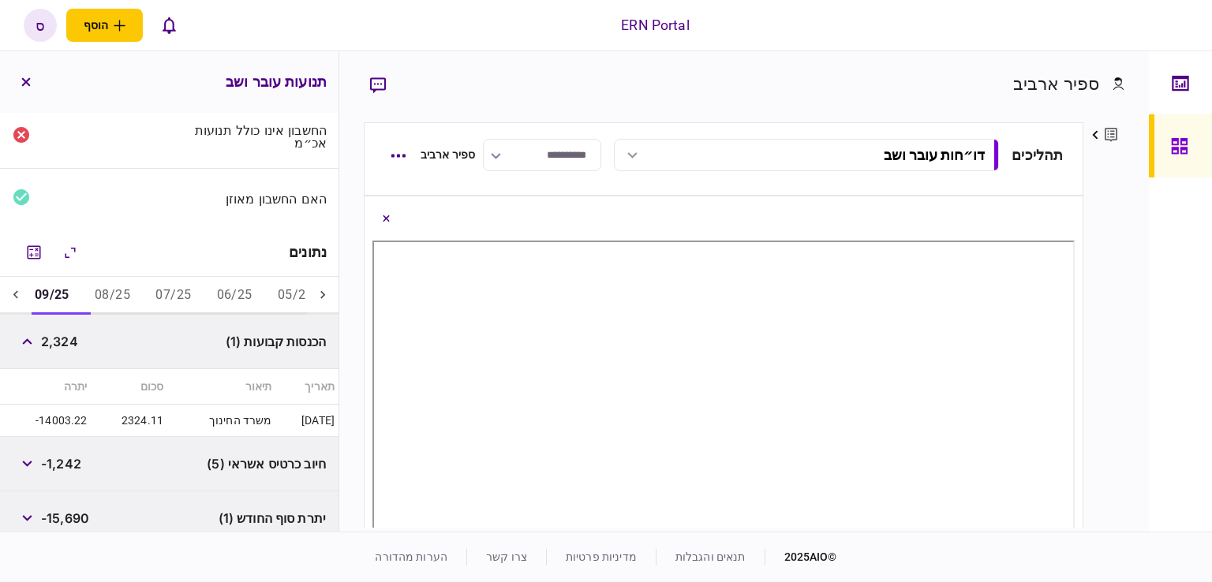
click at [126, 290] on button "08/25" at bounding box center [112, 296] width 61 height 38
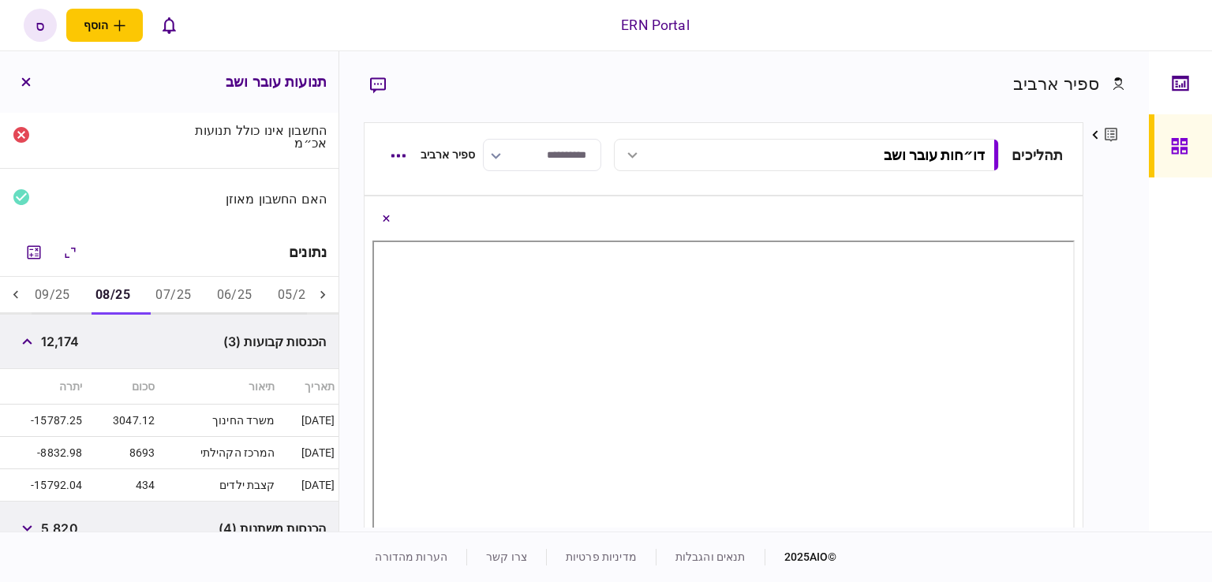
click at [170, 299] on button "07/25" at bounding box center [173, 296] width 61 height 38
click at [170, 347] on div "הכנסות קבועות (3) 7,501" at bounding box center [169, 342] width 338 height 54
click at [34, 336] on button "button" at bounding box center [27, 341] width 28 height 28
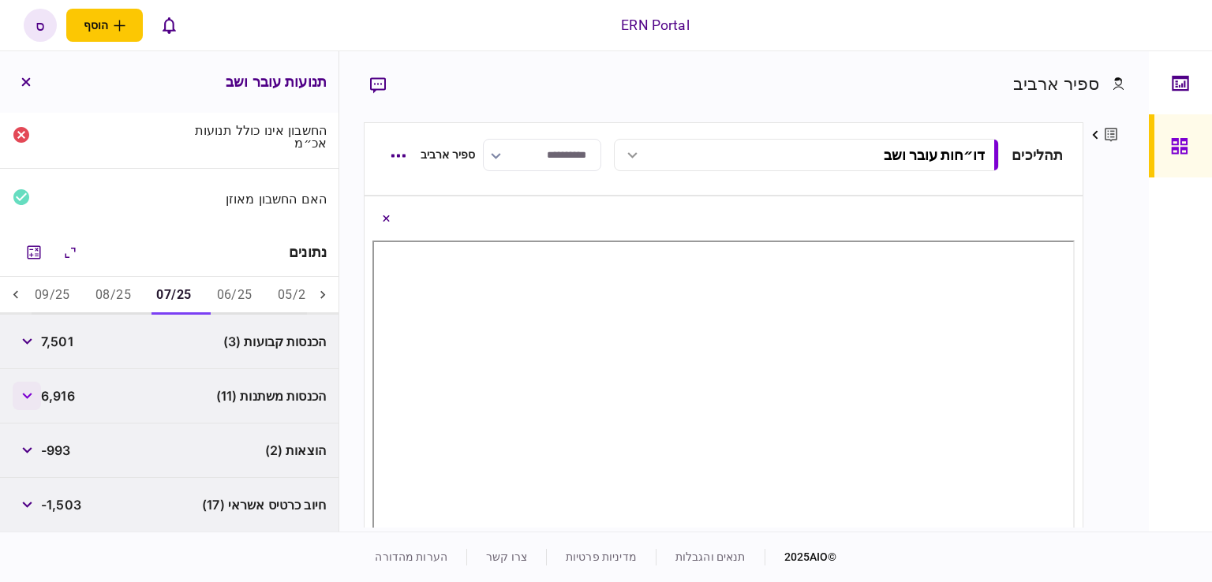
click at [21, 395] on button "button" at bounding box center [27, 396] width 28 height 28
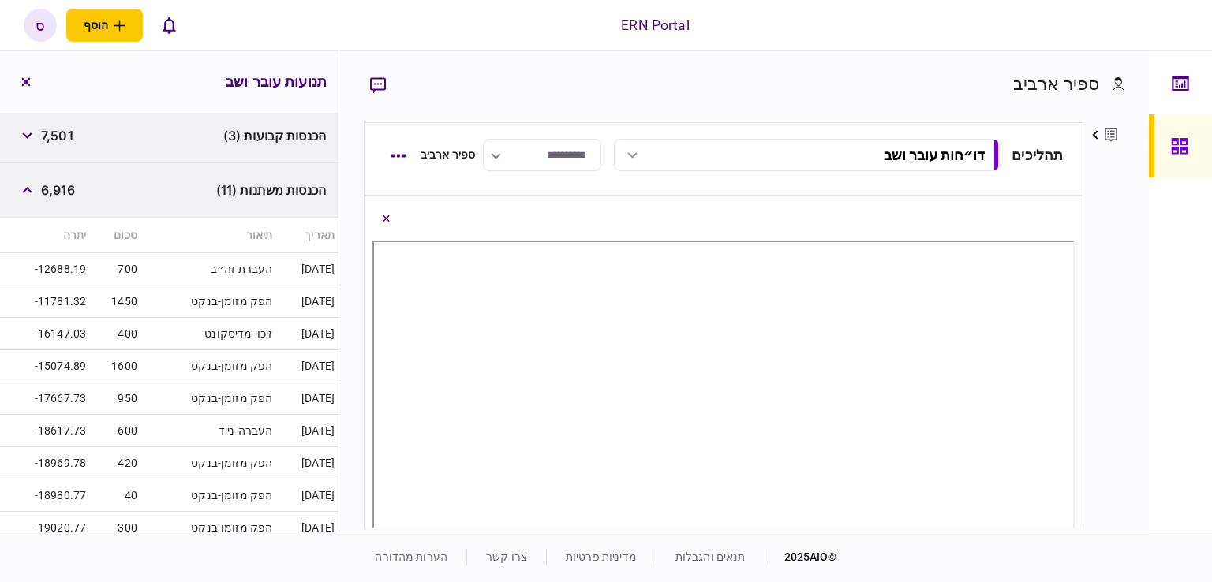
scroll to position [328, 0]
click at [32, 82] on button "button" at bounding box center [26, 82] width 28 height 28
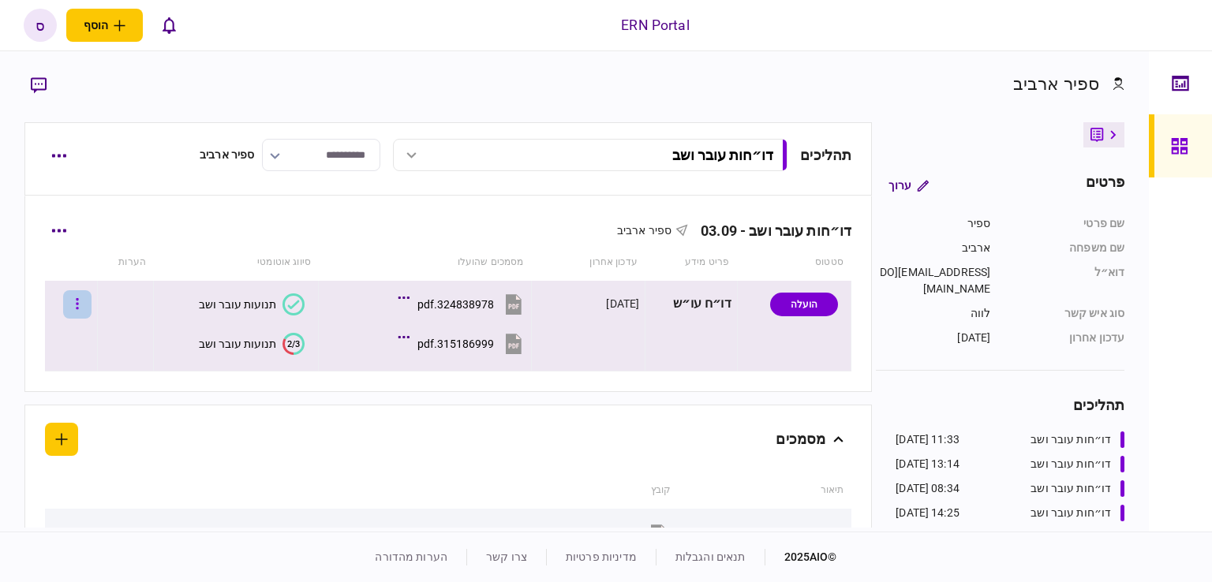
click at [79, 307] on icon "button" at bounding box center [77, 304] width 3 height 15
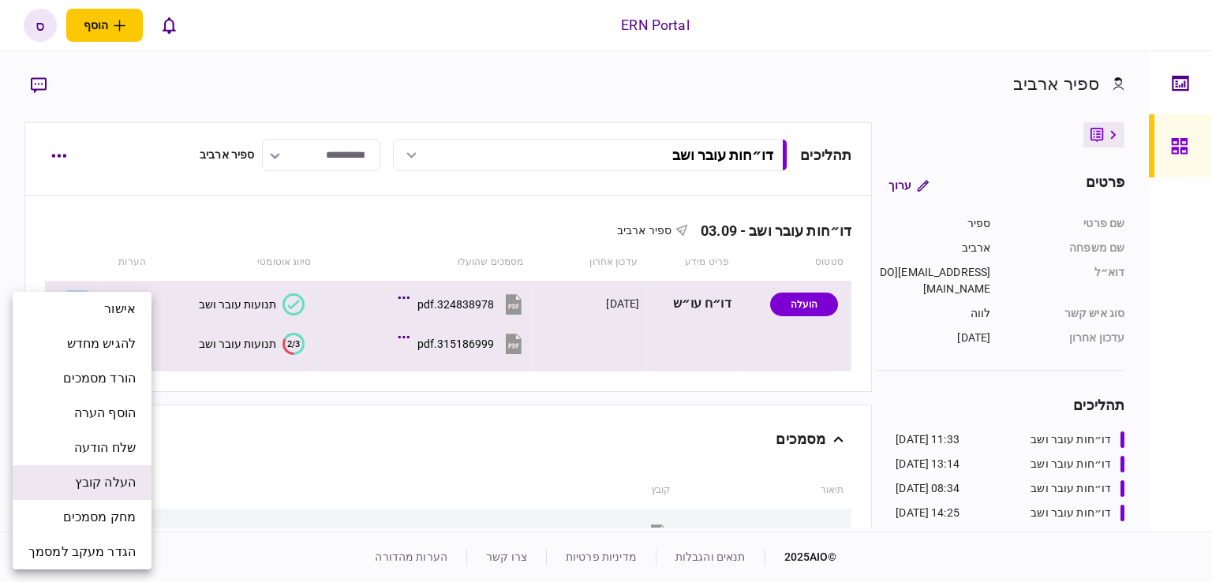
click at [113, 473] on span "העלה קובץ" at bounding box center [105, 482] width 61 height 19
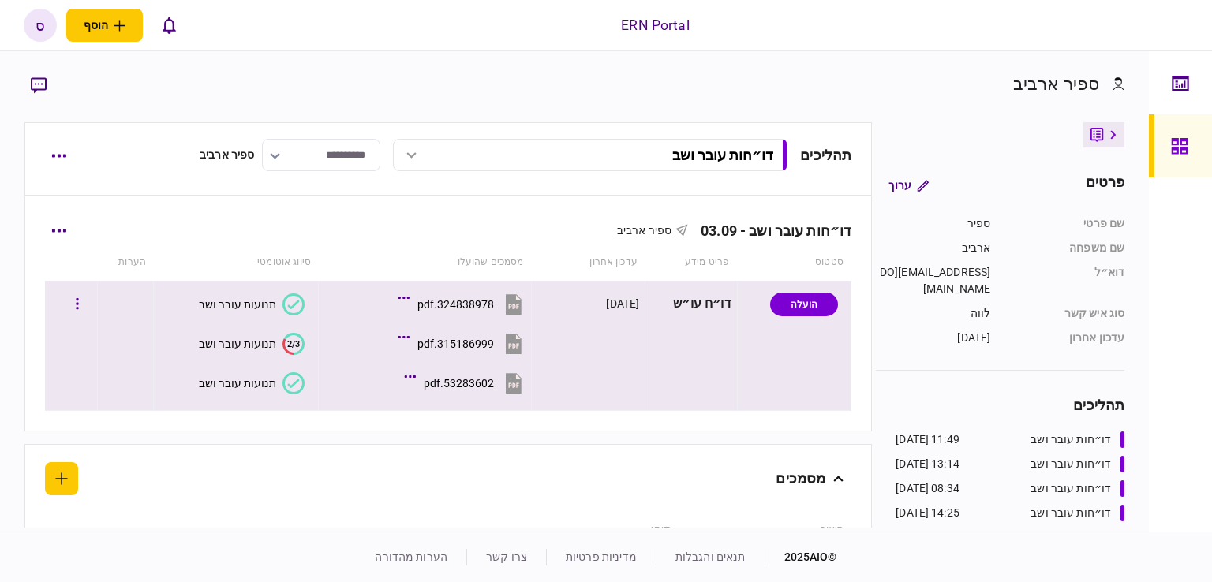
click at [249, 383] on div "תנועות עובר ושב" at bounding box center [237, 383] width 77 height 13
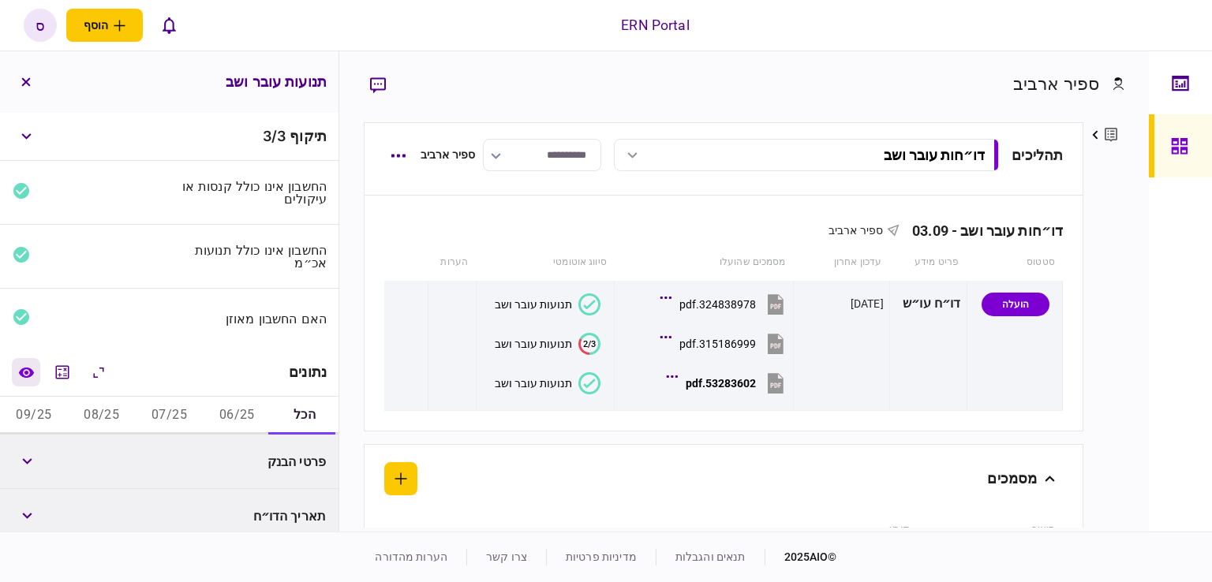
click at [35, 372] on icon "השוואה למסמך" at bounding box center [26, 373] width 17 height 12
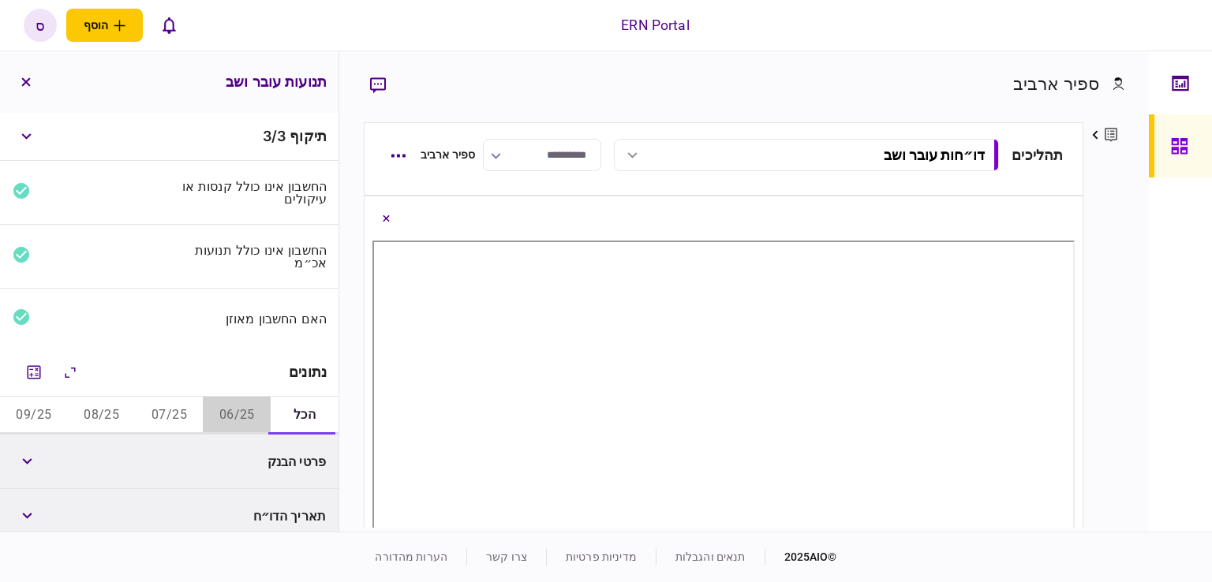
click at [227, 416] on button "06/25" at bounding box center [237, 416] width 68 height 38
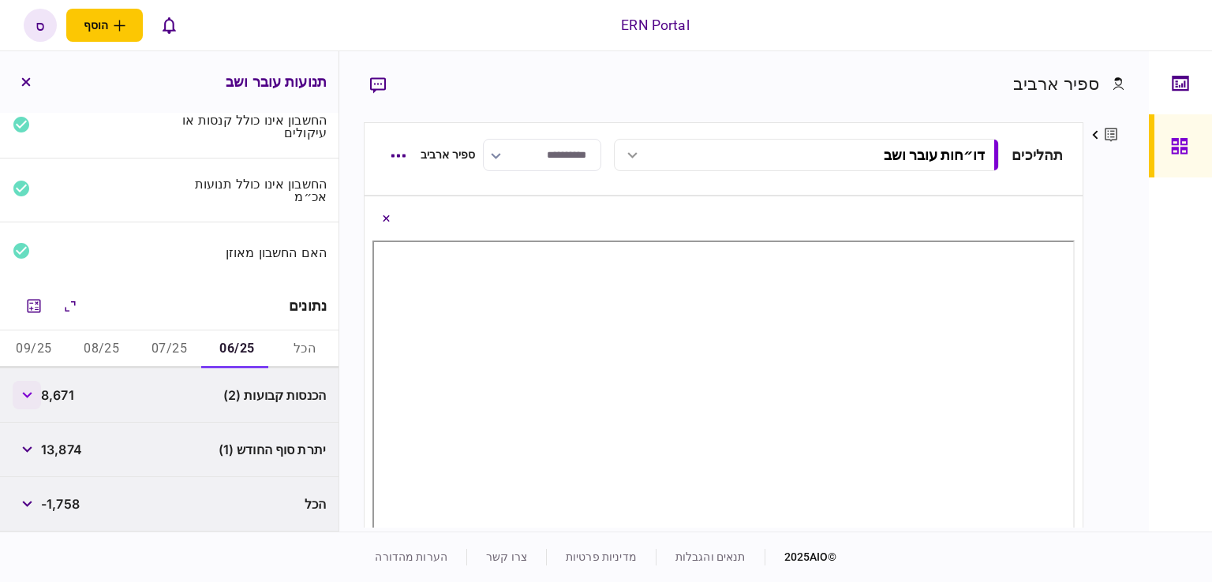
click at [41, 390] on button "button" at bounding box center [27, 395] width 28 height 28
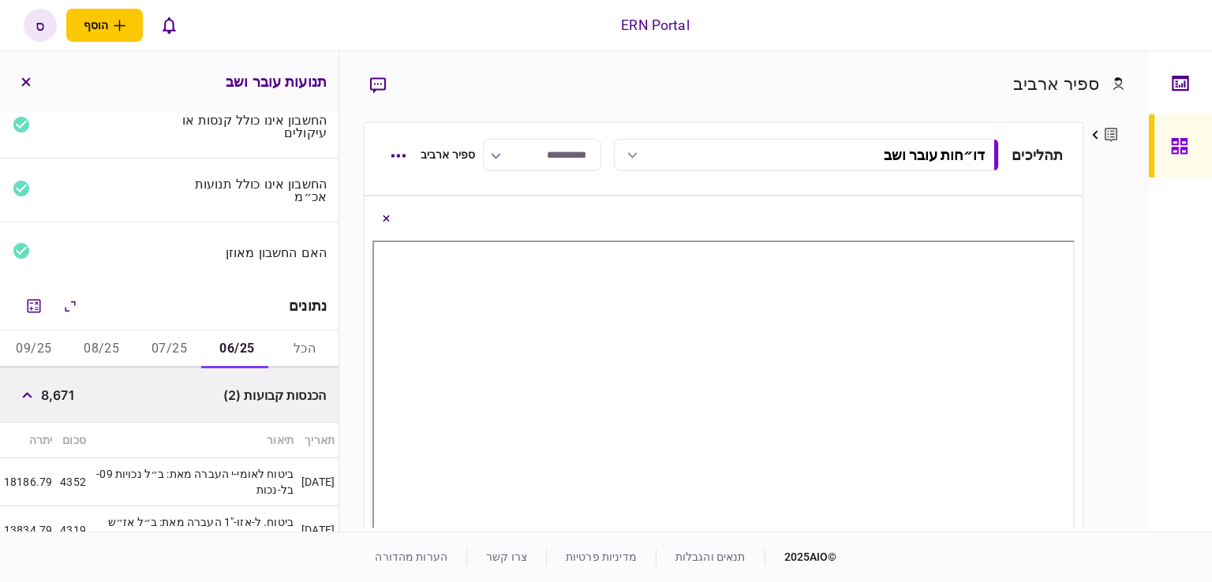
scroll to position [197, 0]
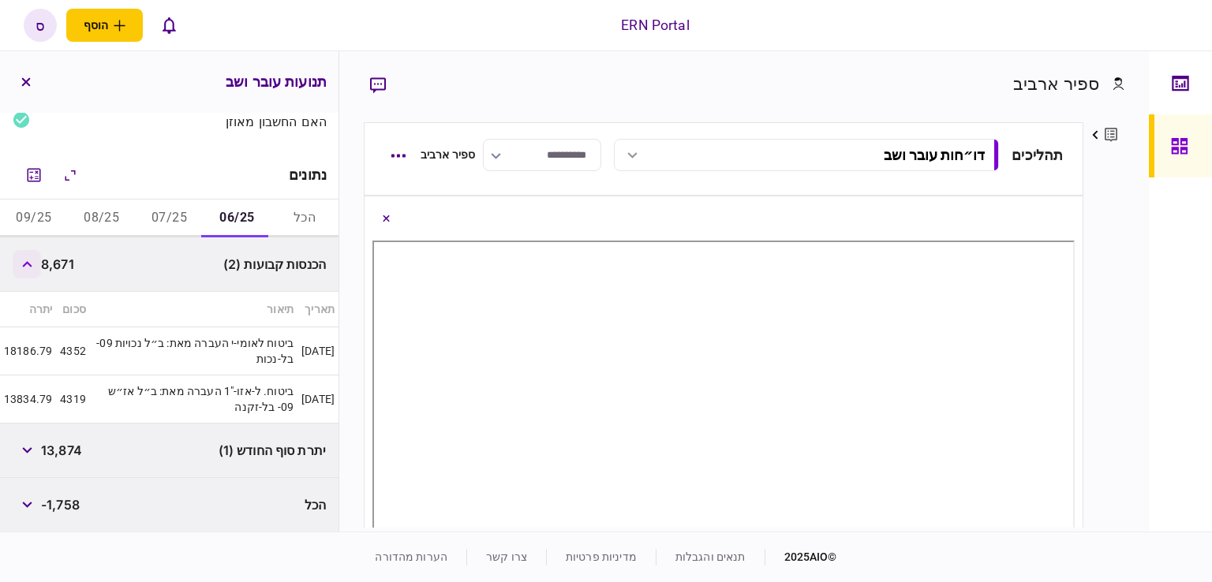
click at [28, 263] on icon "button" at bounding box center [27, 264] width 10 height 6
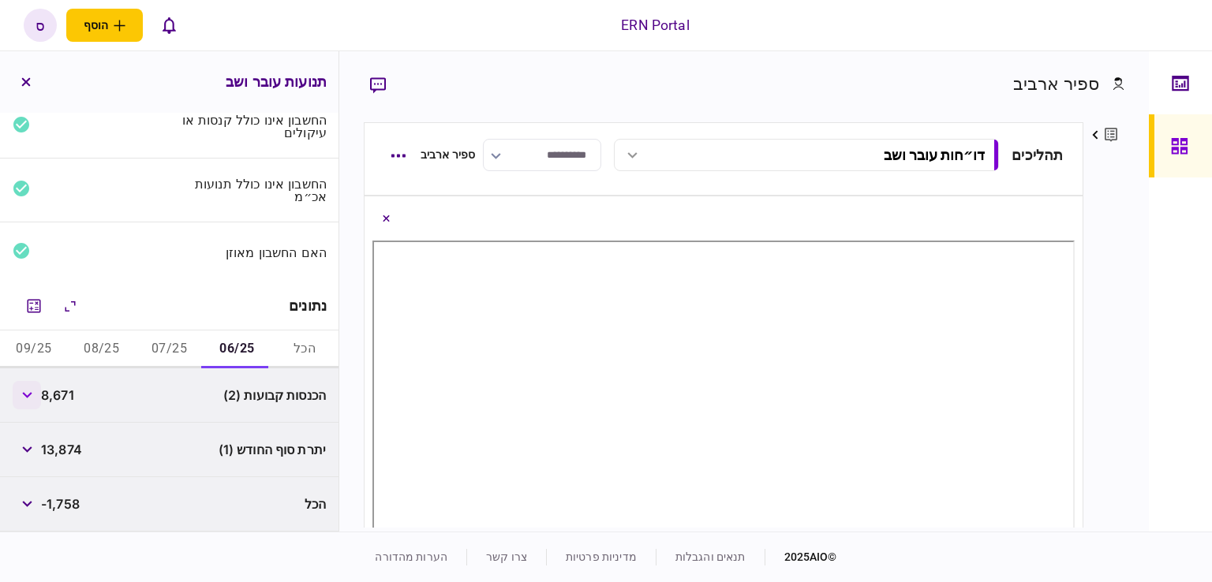
scroll to position [66, 0]
click at [192, 346] on button "07/25" at bounding box center [170, 350] width 68 height 38
click at [116, 347] on button "08/25" at bounding box center [102, 350] width 68 height 38
click at [48, 346] on button "09/25" at bounding box center [34, 350] width 68 height 38
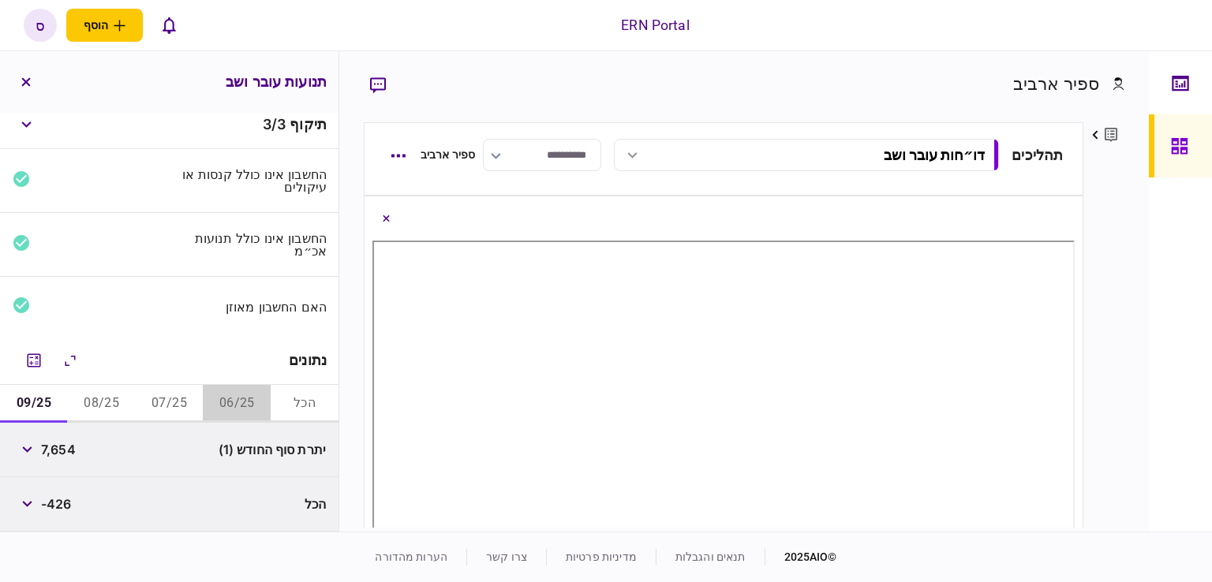
click at [247, 402] on button "06/25" at bounding box center [237, 404] width 68 height 38
click at [166, 310] on div "האם החשבון מאוזן" at bounding box center [169, 307] width 338 height 60
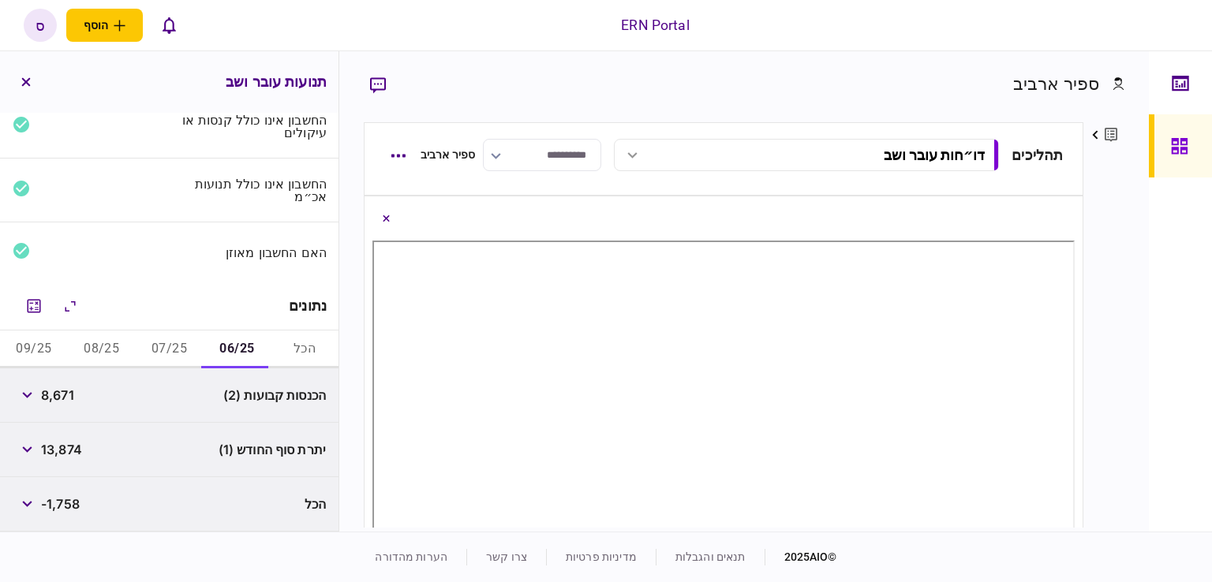
click at [159, 352] on button "07/25" at bounding box center [170, 350] width 68 height 38
click at [108, 346] on button "08/25" at bounding box center [102, 350] width 68 height 38
click at [43, 348] on button "09/25" at bounding box center [34, 350] width 68 height 38
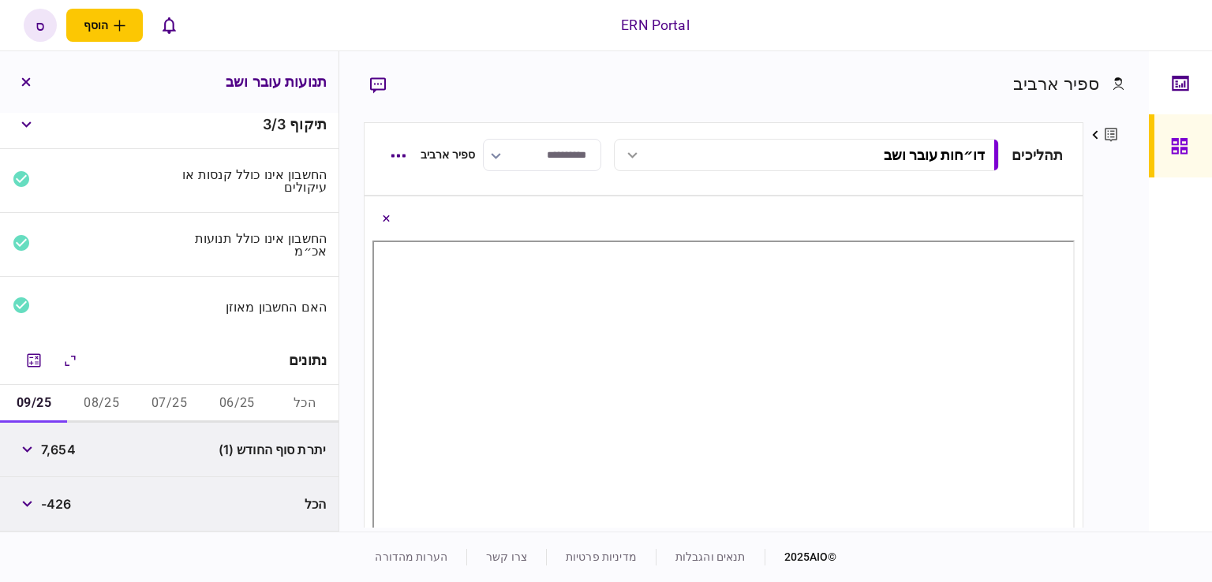
scroll to position [12, 0]
click at [95, 496] on div "הכל -426" at bounding box center [169, 504] width 338 height 54
click at [1104, 308] on div "פרטים ערוך שם פרטי ספיר שם משפחה ארביב דוא״ל [EMAIL_ADDRESS][DOMAIN_NAME] סוג א…" at bounding box center [1103, 324] width 41 height 405
